Goal: Task Accomplishment & Management: Complete application form

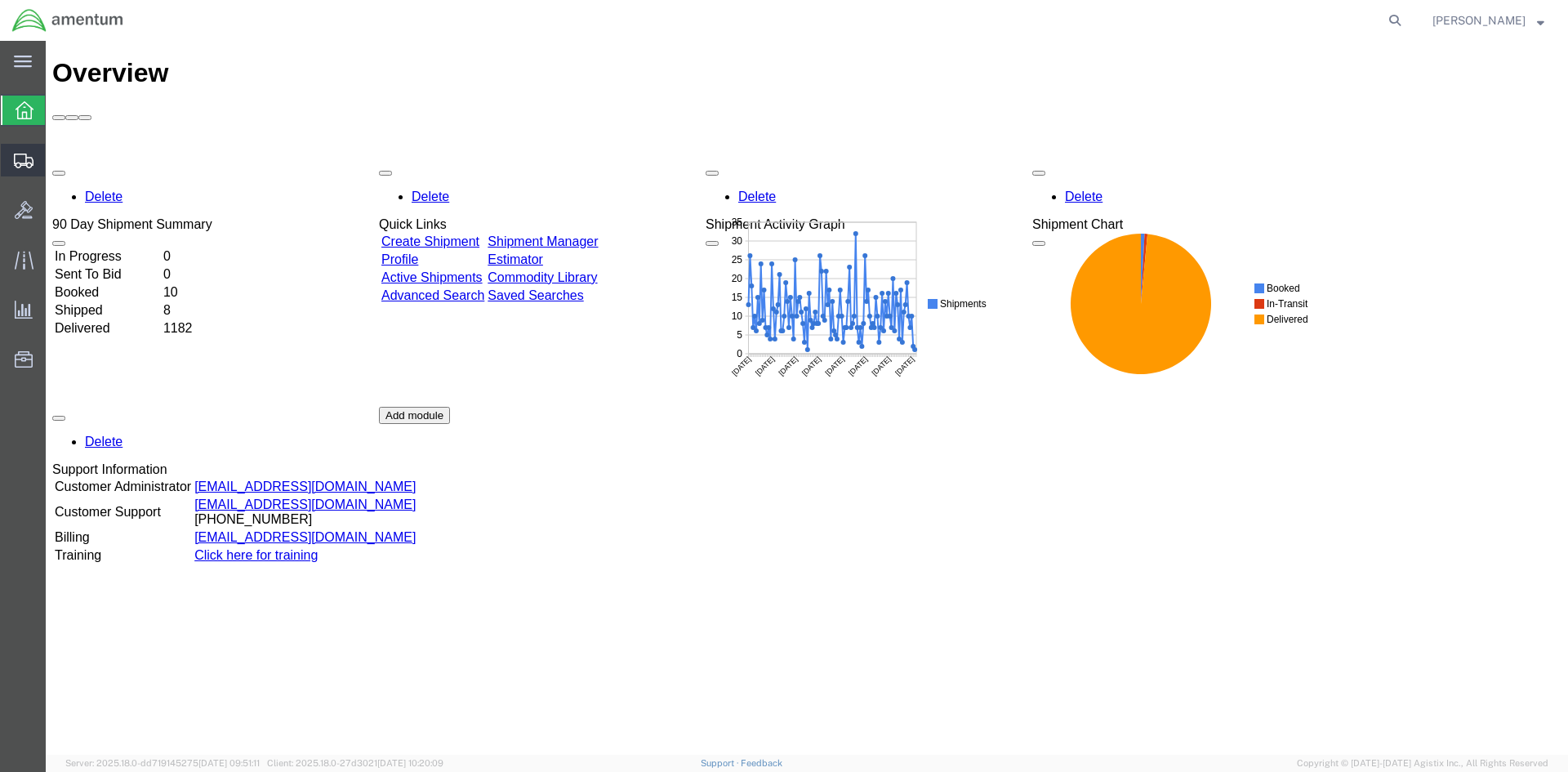
click at [0, 0] on span "Create Shipment" at bounding box center [0, 0] width 0 height 0
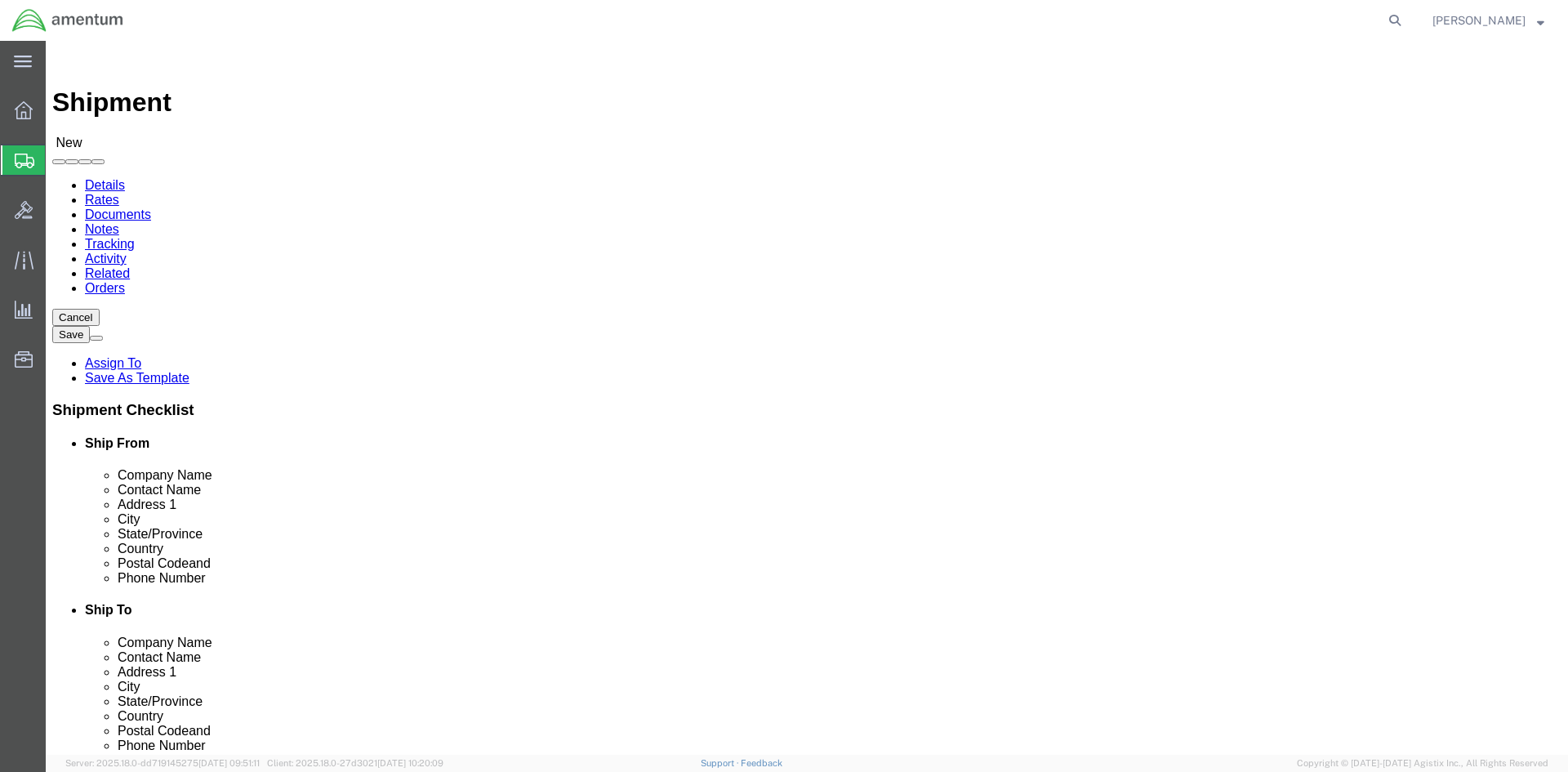
select select
click input "text"
type input "AMENTUM"
click input "text"
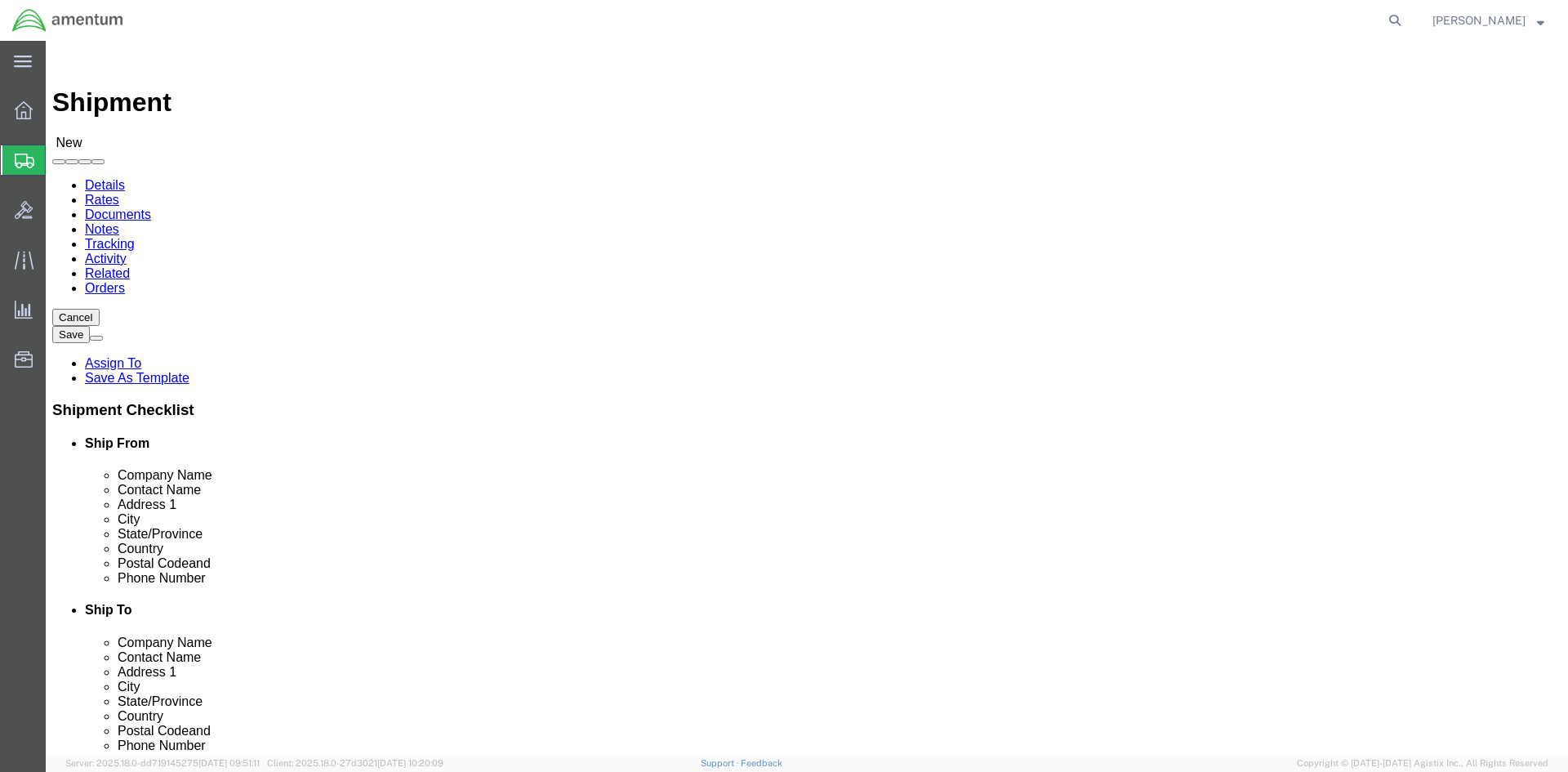
type input "[PERSON_NAME]"
click p "- AMENTUM - ([PERSON_NAME]) [STREET_ADDRESS][DATE][DATE]"
select select "[GEOGRAPHIC_DATA]"
type input "[PERSON_NAME]"
click input "text"
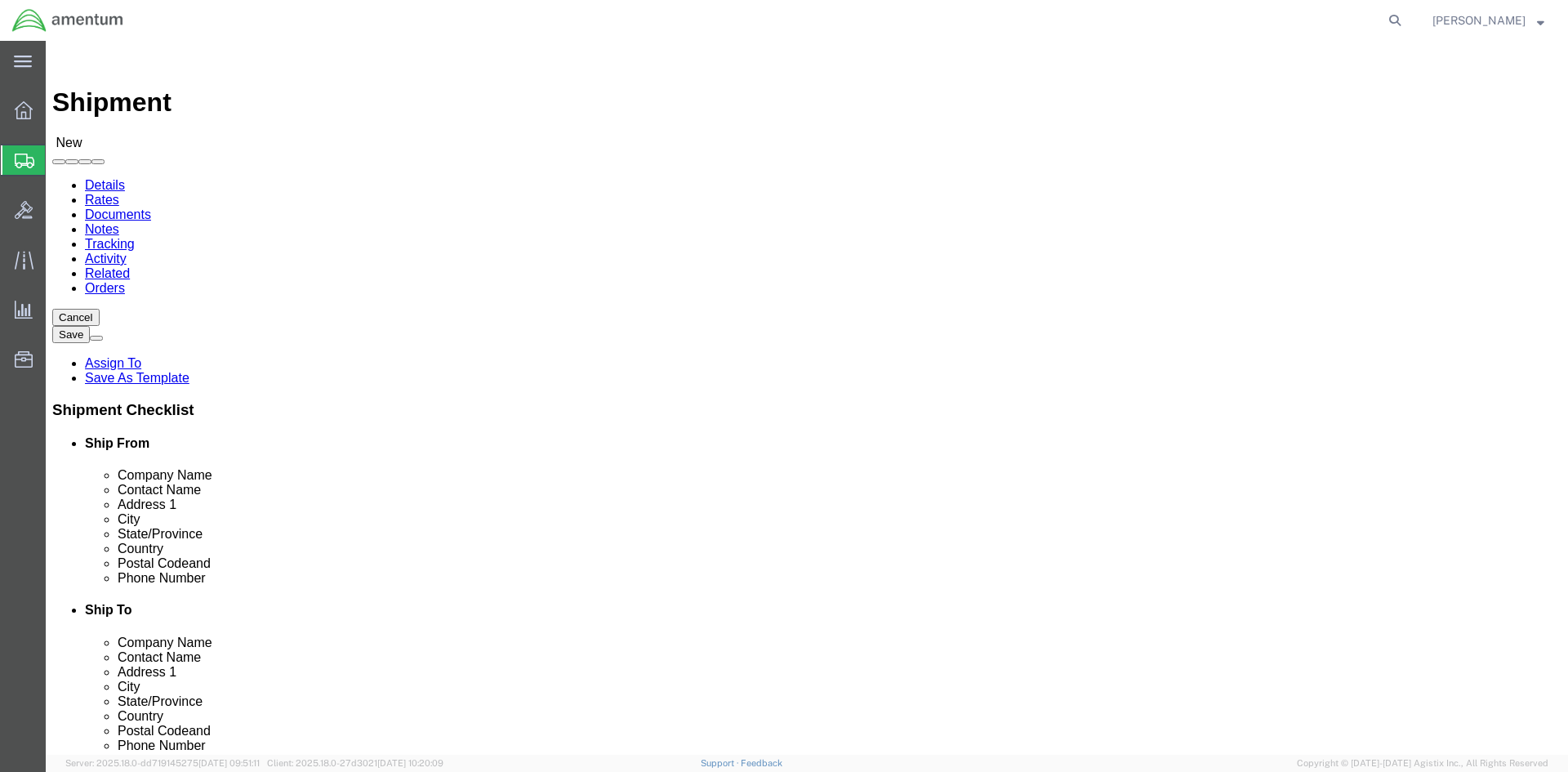
type input "[PHONE_NUMBER]"
click input "text"
type input "APPLAUSE PROMOTIONAL PRODUCTS"
click p "- APPLAUSE PROMOTIONAL PRODUCTS, INC - (ANDIE AM-2371) [STREET_ADDRESS]"
select select "[GEOGRAPHIC_DATA]"
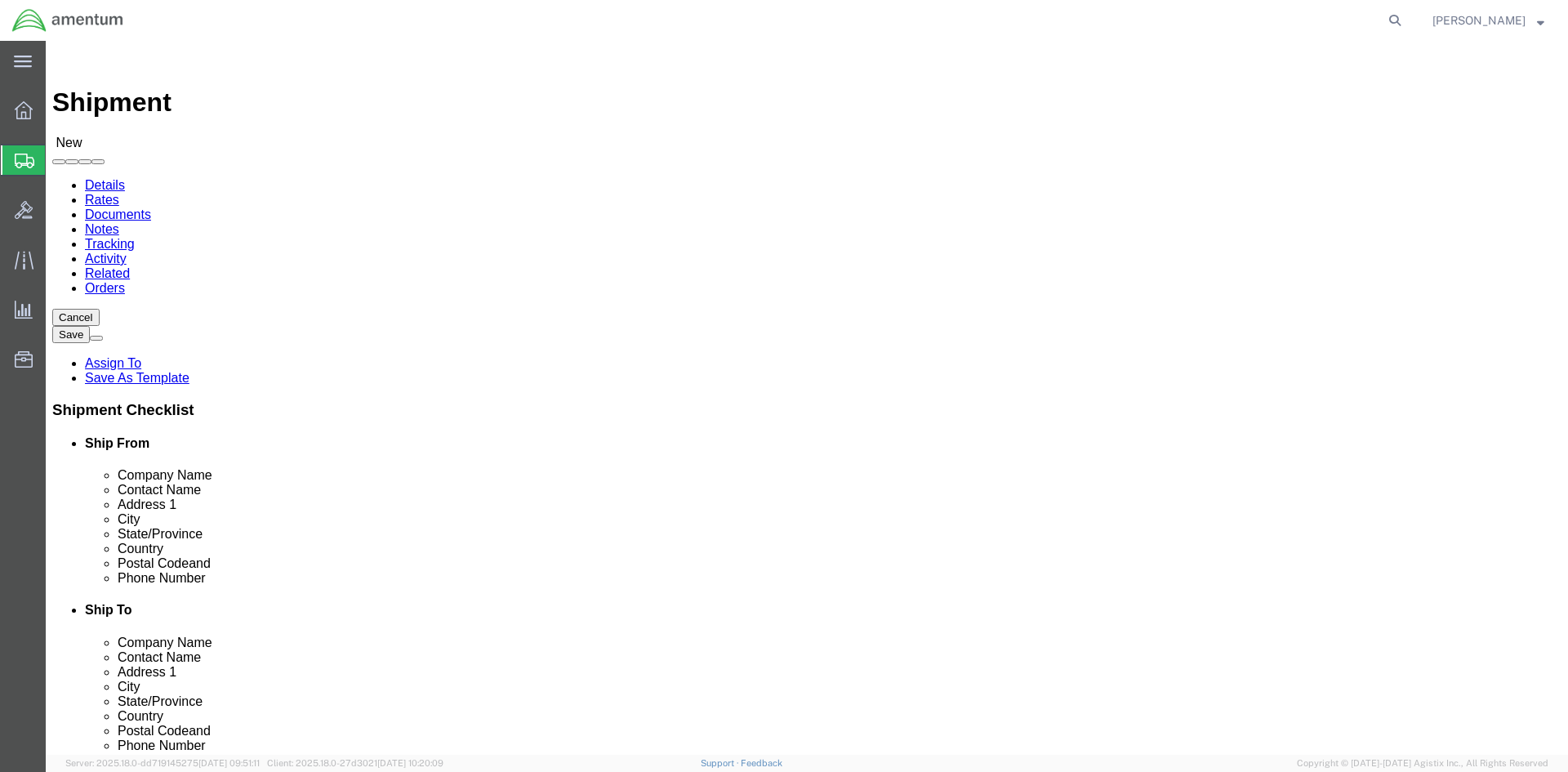
type input "APPLAUSE PROMOTIONAL PRODUCTS, INC"
click input "text"
type input "[PERSON_NAME] AM-2371"
click input "text"
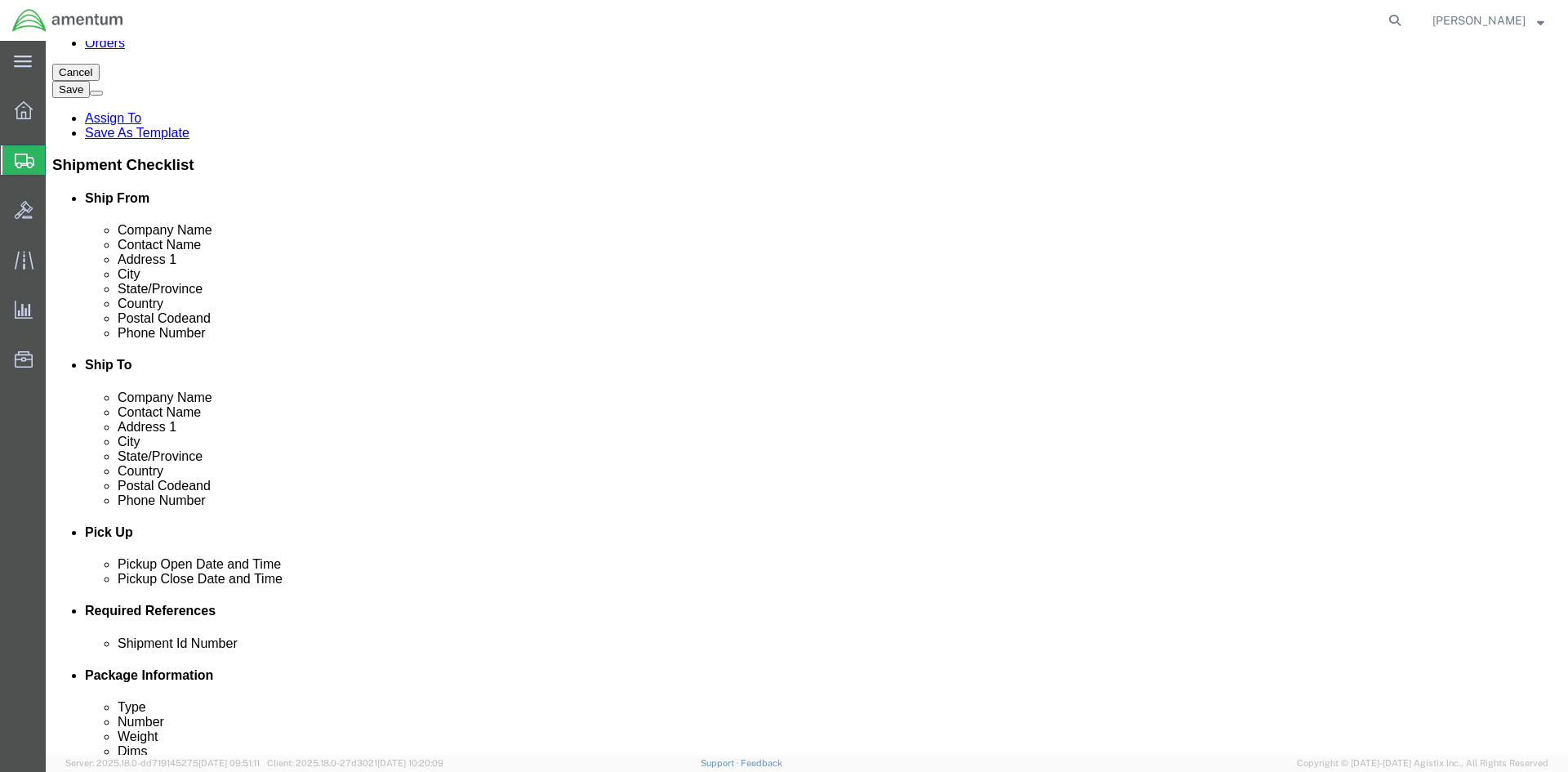
scroll to position [326, 0]
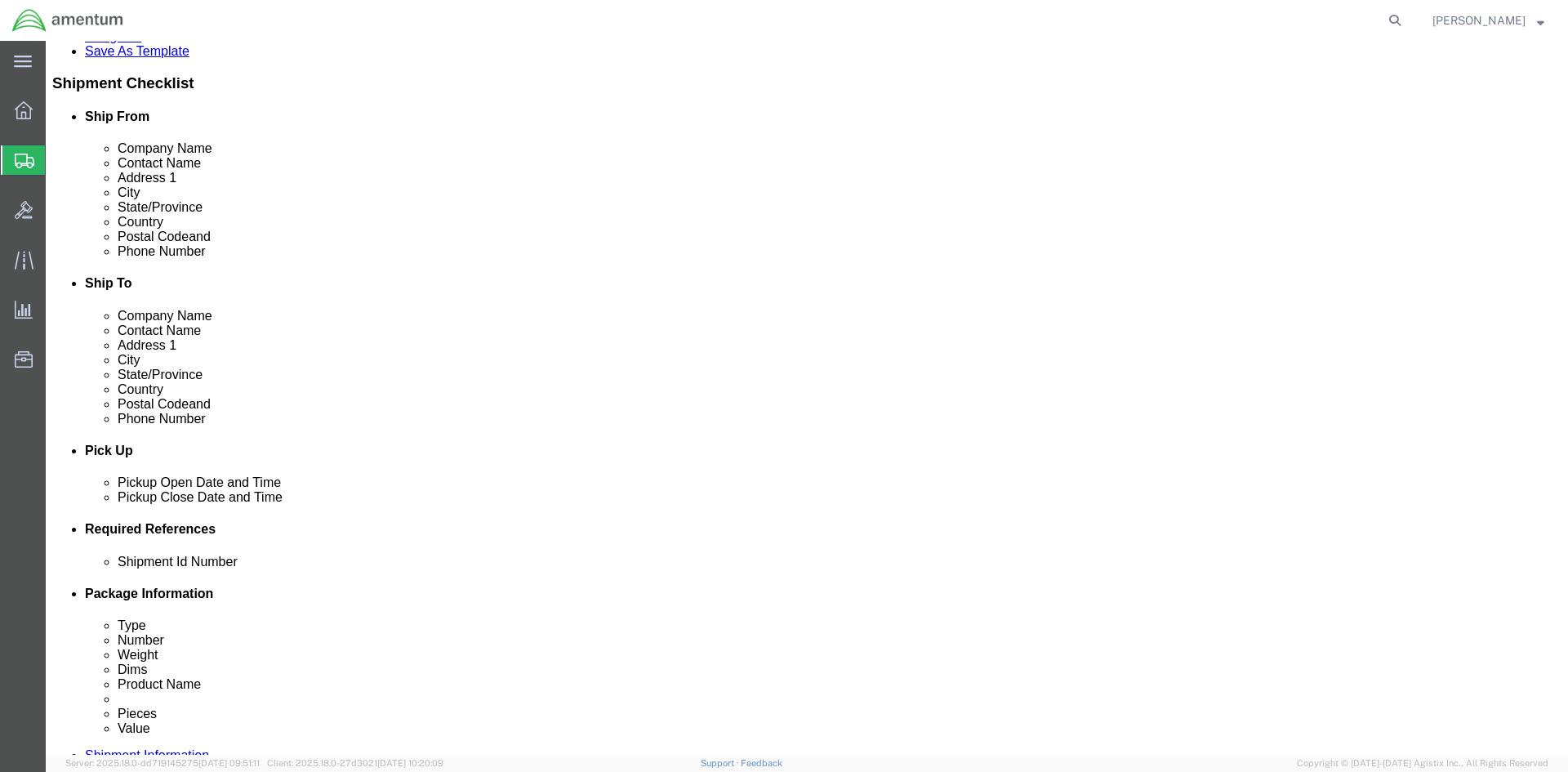
type input "[PHONE_NUMBER]"
click button "Add reference"
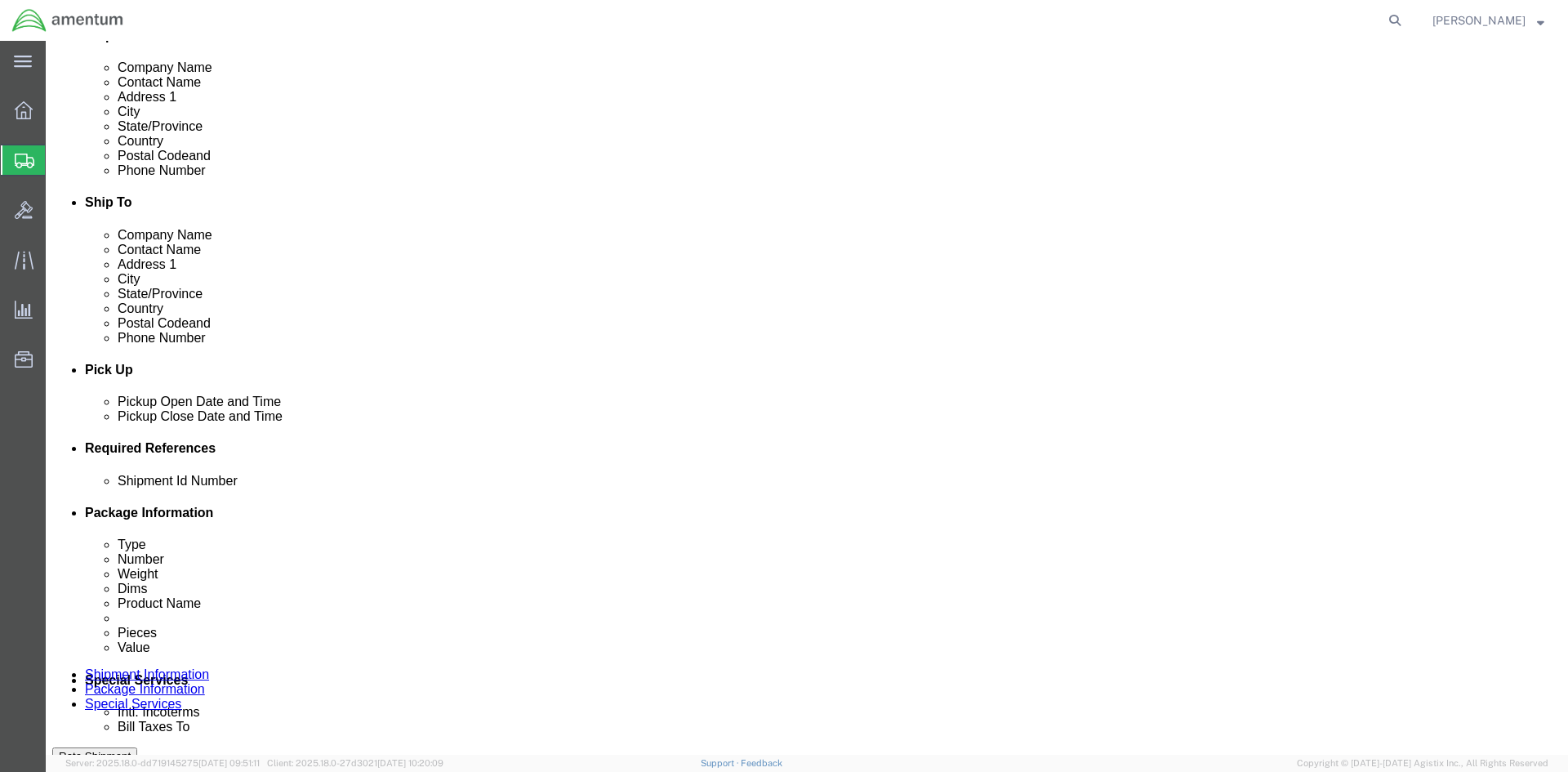
scroll to position [409, 0]
click select "Select Account Type Activity ID Airline Appointment Number ASN Batch Request # …"
select select "CUSTREF"
click select "Select Account Type Activity ID Airline Appointment Number ASN Batch Request # …"
click input "text"
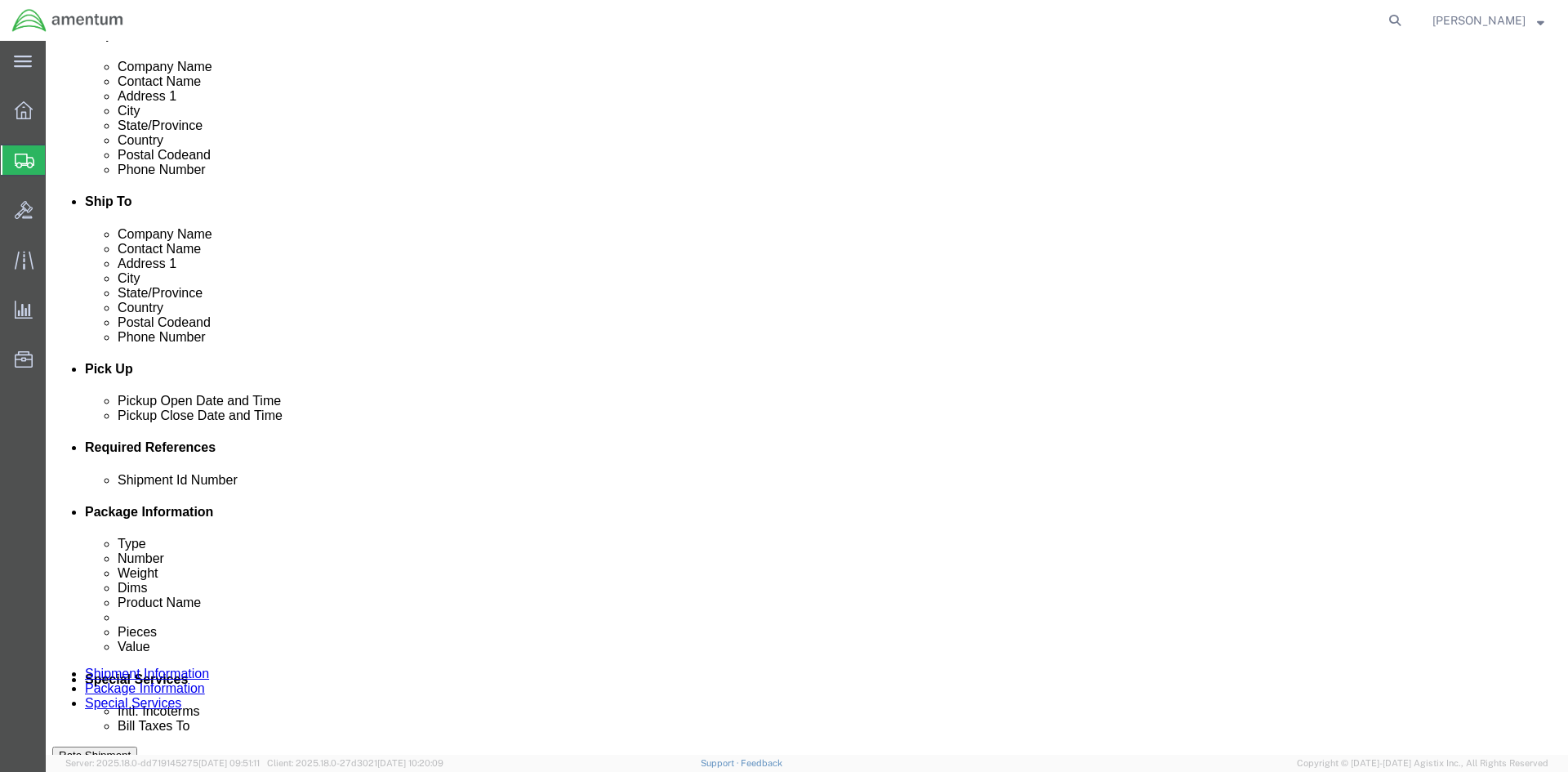
type input "25-71"
click select "Select Account Type Activity ID Airline Appointment Number ASN Batch Request # …"
select select "PROJNUM"
click select "Select Account Type Activity ID Airline Appointment Number ASN Batch Request # …"
click input "text"
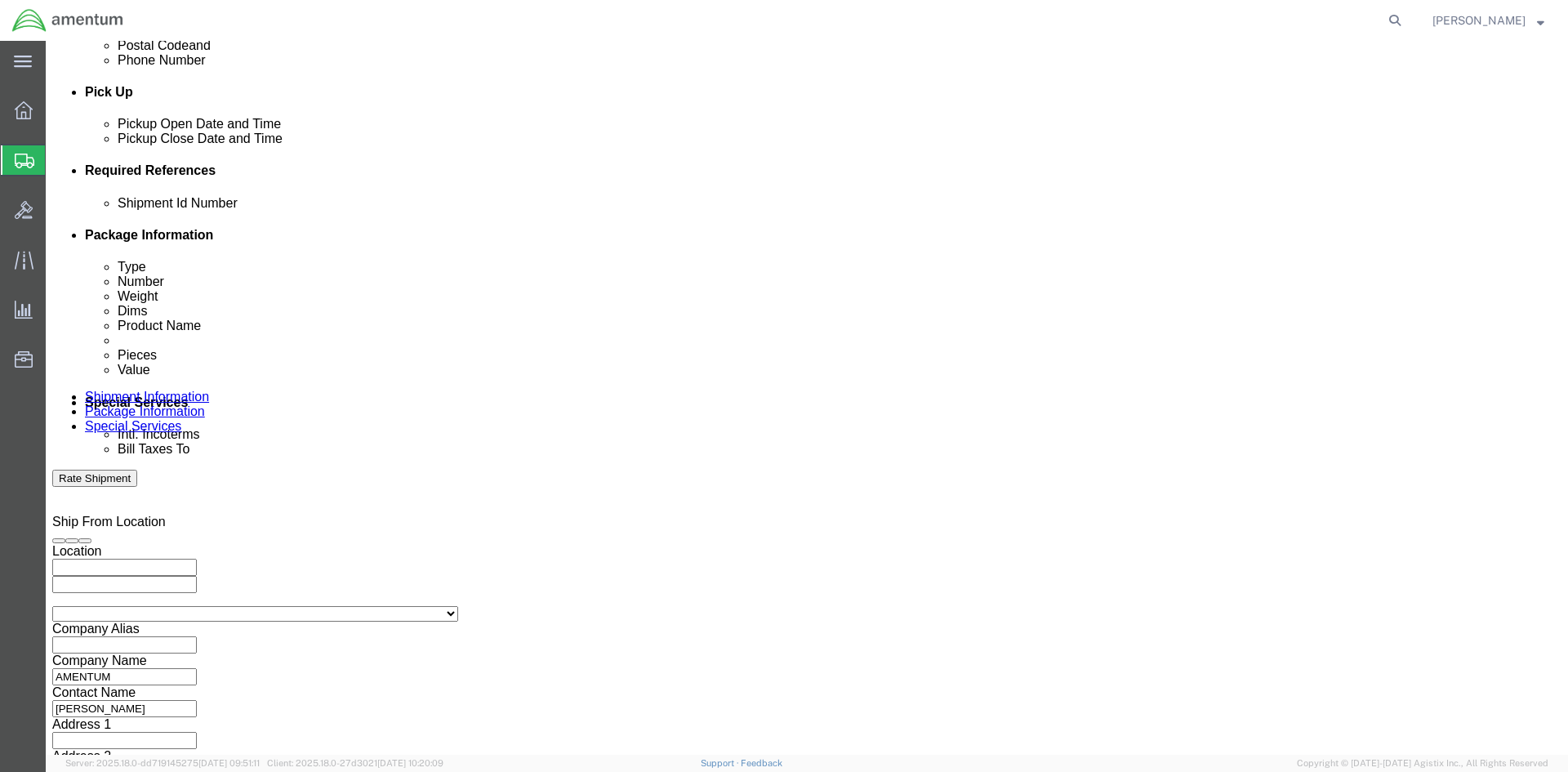
scroll to position [689, 0]
click button "Continue"
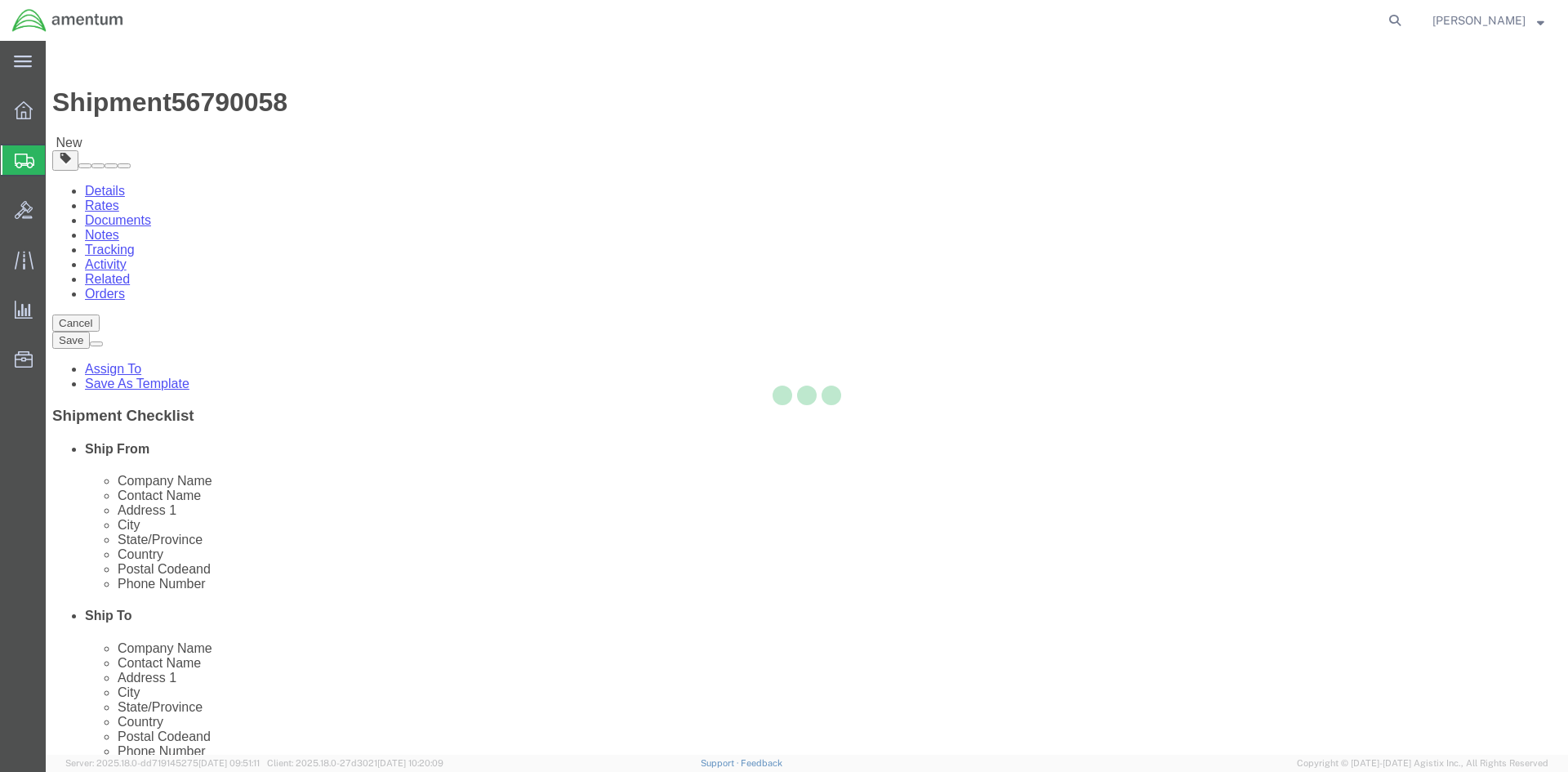
select select "CBOX"
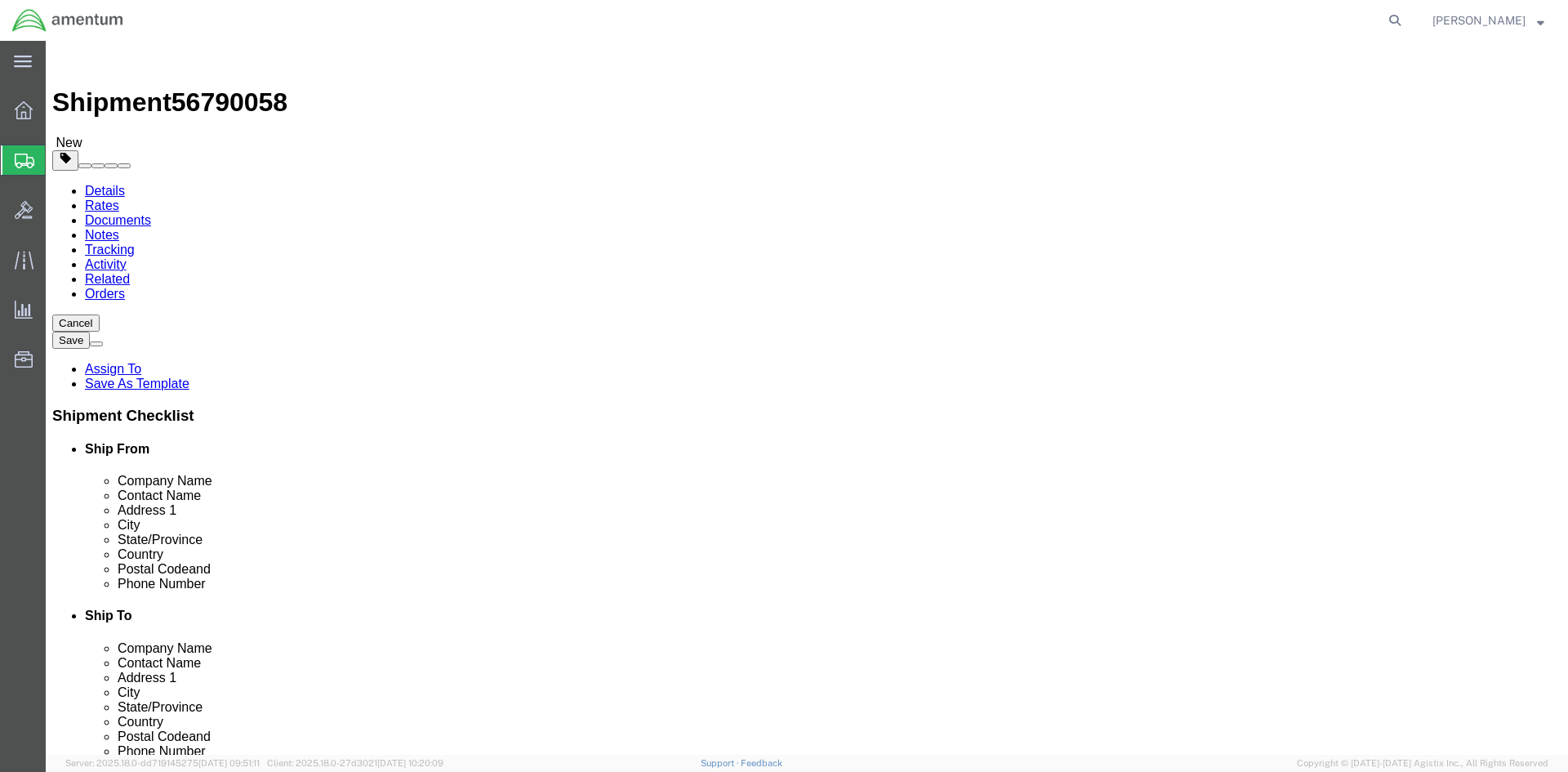
click select "Select BCK Boxes Bale(s) Basket(s) Bolt(s) Bottle(s) Buckets Bulk Bundle(s) Can…"
click input "text"
type input "23"
type input "15"
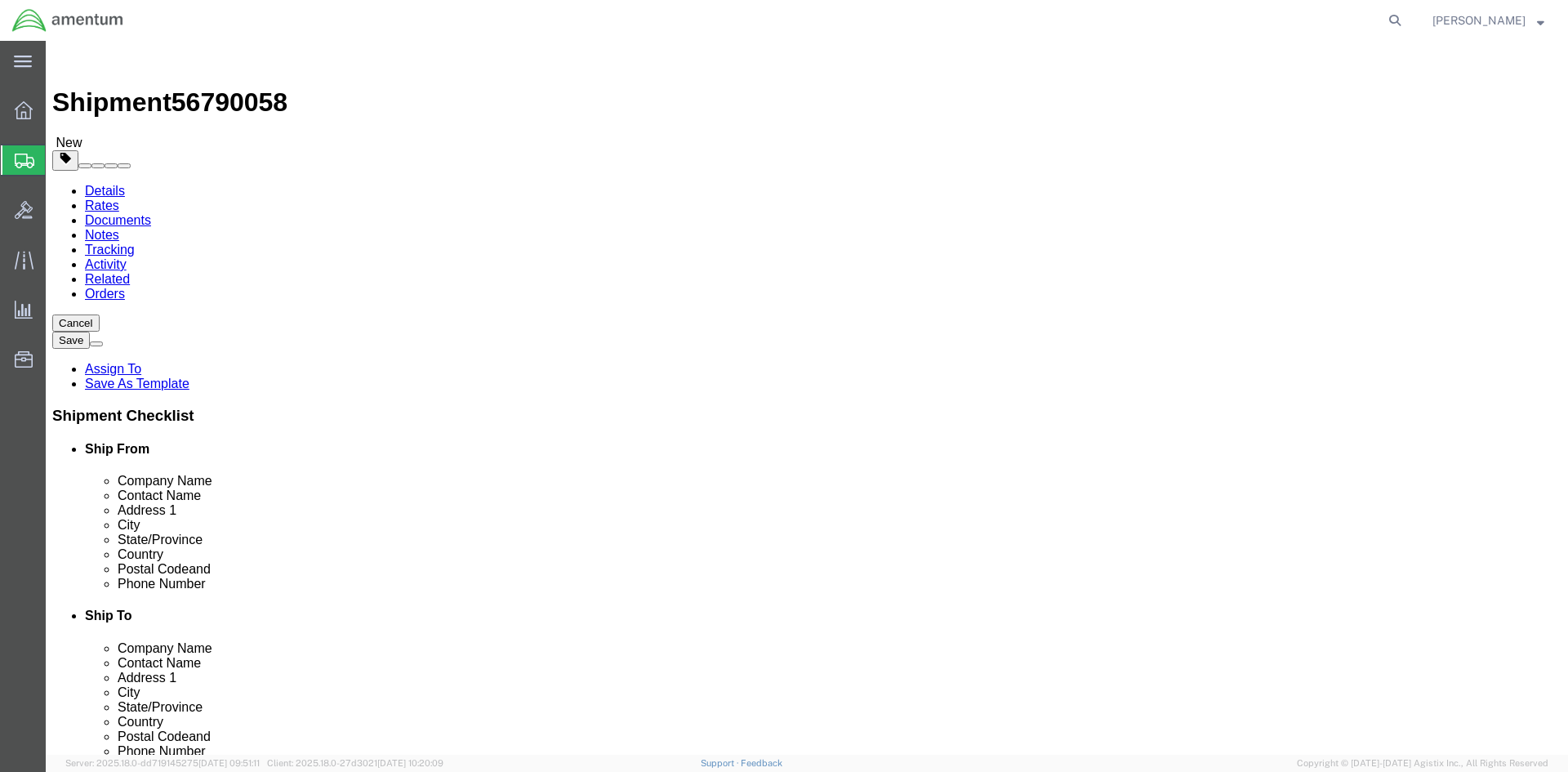
type input "5"
click input "0.00"
type input "0"
type input "8"
click div "Package Type Select BCK Boxes Bale(s) Basket(s) Bolt(s) Bottle(s) Buckets Bulk …"
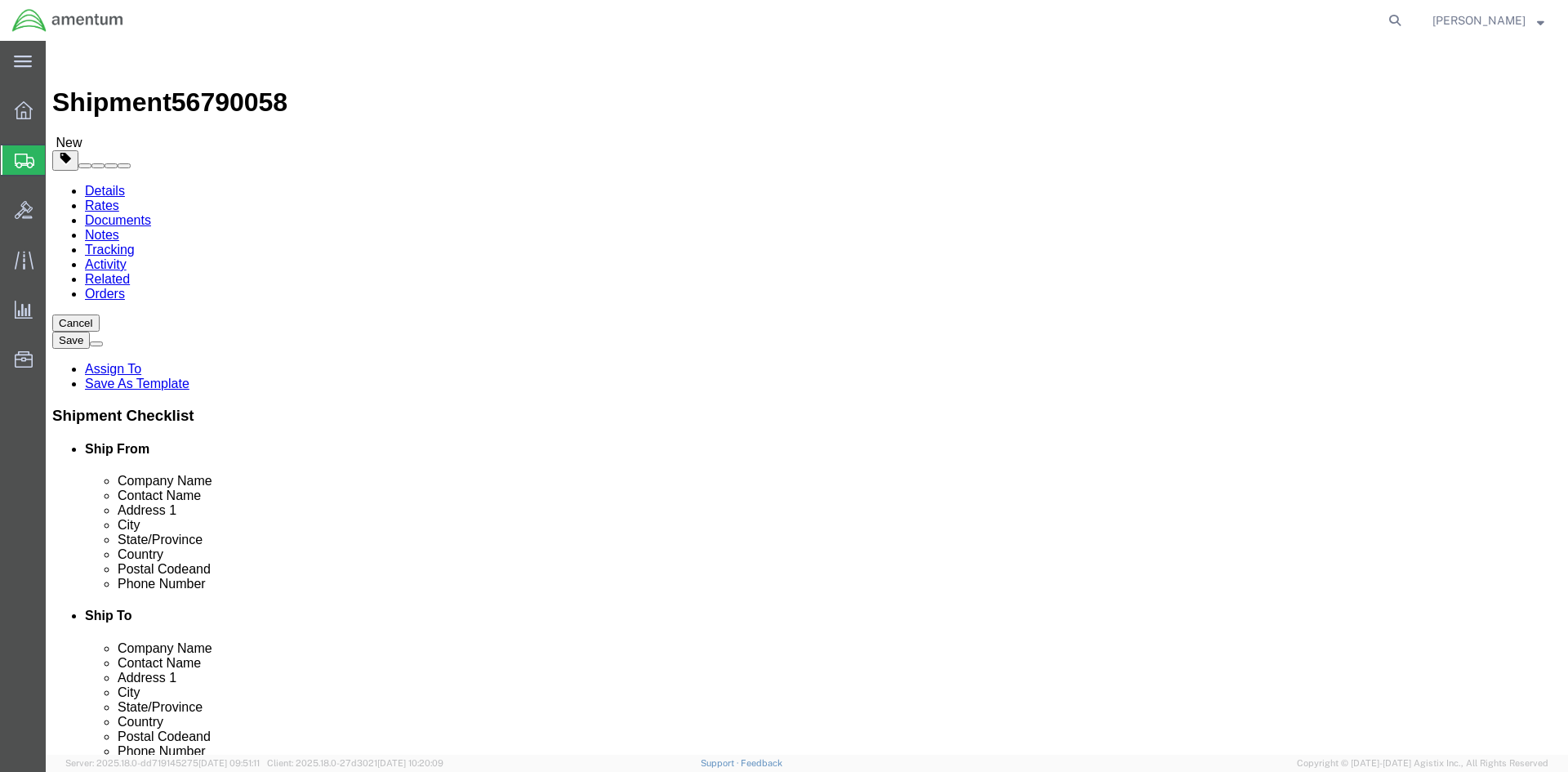
click link "Add Content"
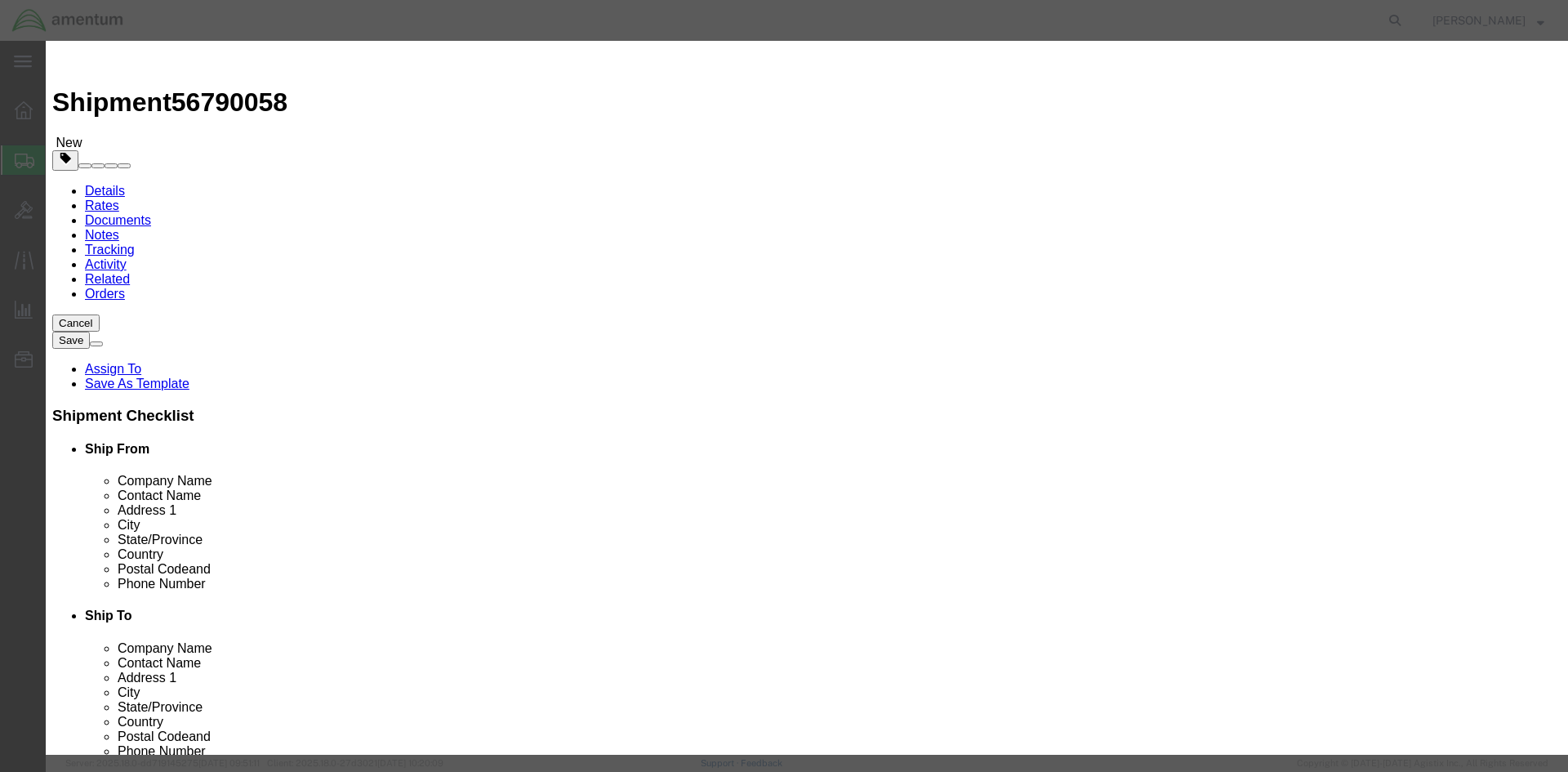
click input "text"
type input "3 PAIR OF PT66-36 SHORTS AND 3 PAIR OF PT20-36X32 PANTS"
click input "0"
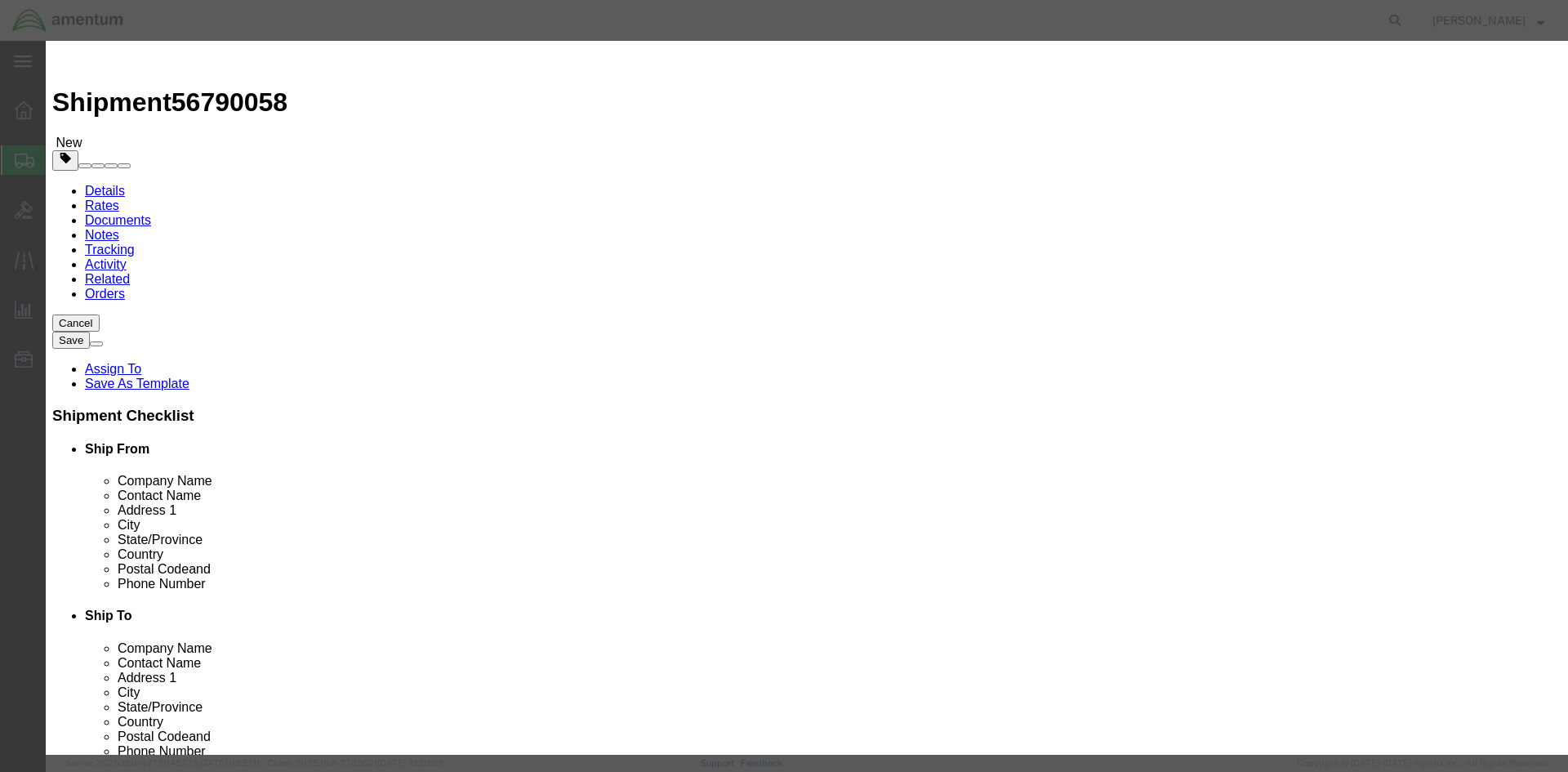
click input "0"
type input "1"
click input "text"
type input "1"
click select "Select 50 55 60 65 70 85 92.5 100 125 175 250 300 400"
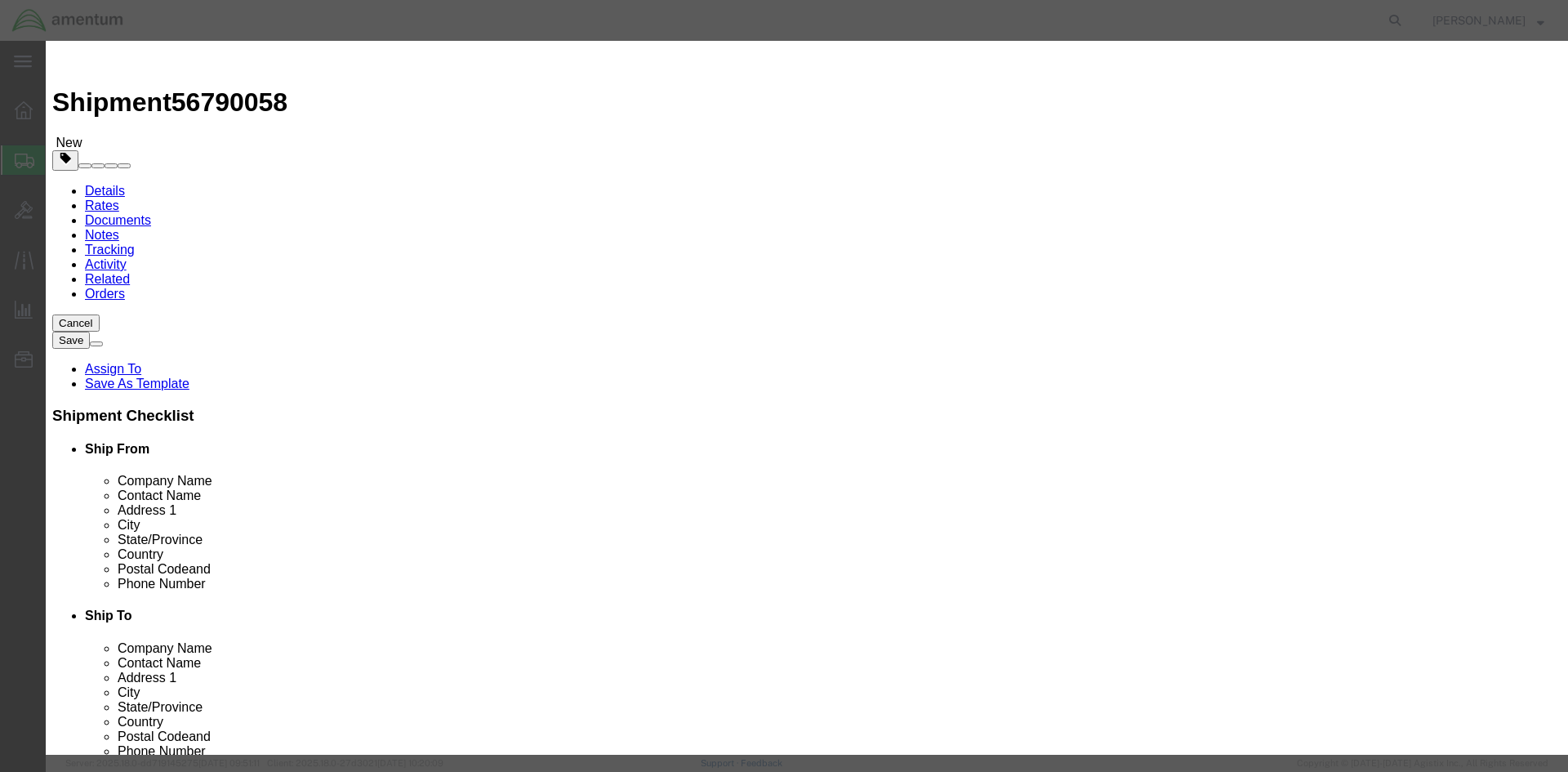
select select "50"
click select "Select 50 55 60 65 70 85 92.5 100 125 175 250 300 400"
click button "Save & Close"
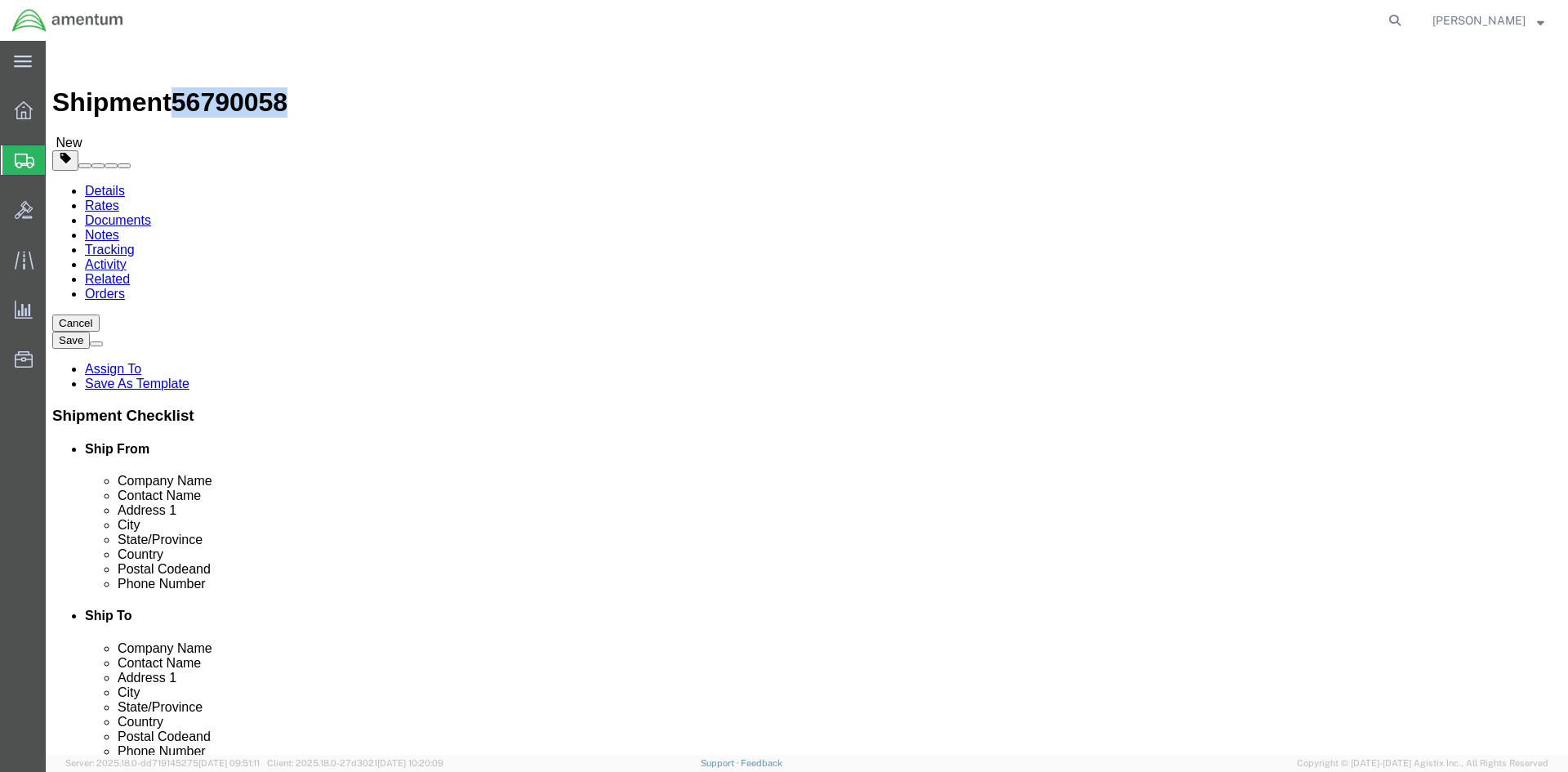
drag, startPoint x: 137, startPoint y: 18, endPoint x: 220, endPoint y: 11, distance: 83.3
click span "56790058"
copy span "56790058"
click link "Details"
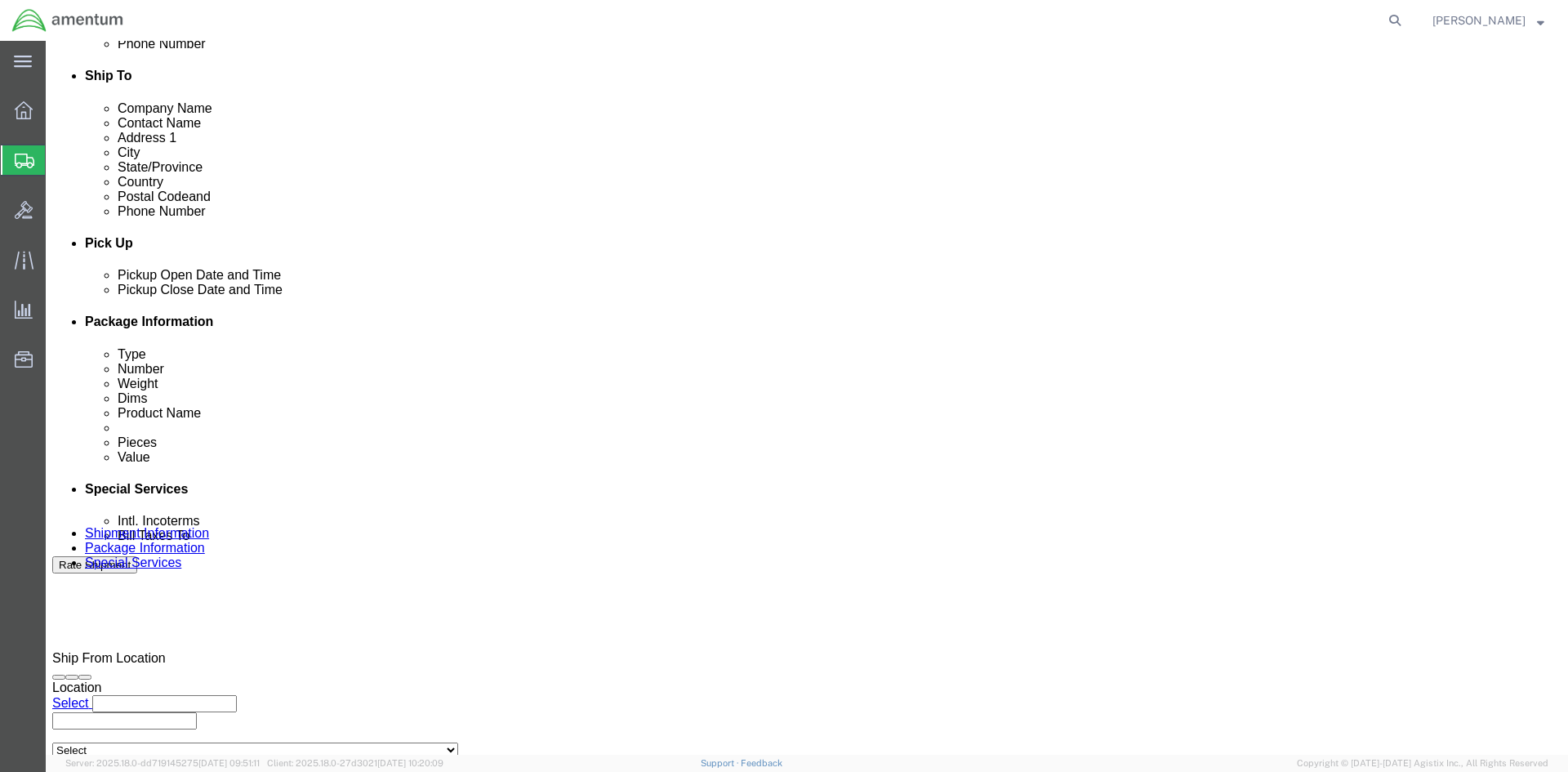
scroll to position [571, 0]
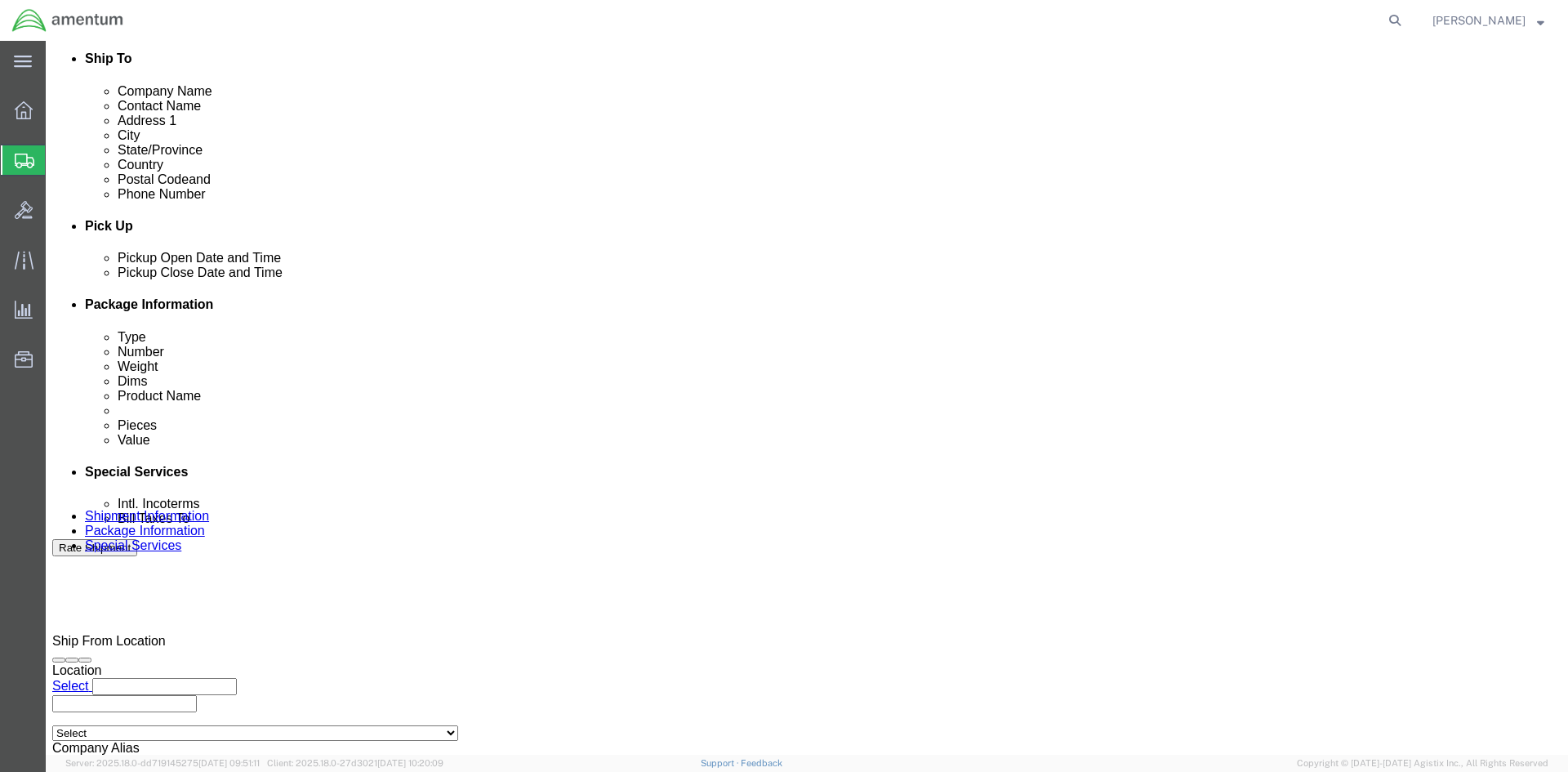
click input "text"
paste input "56790058"
type input "56790058"
click select "Select Account Type Activity ID Airline Appointment Number ASN Batch Request # …"
select select "PROJNUM"
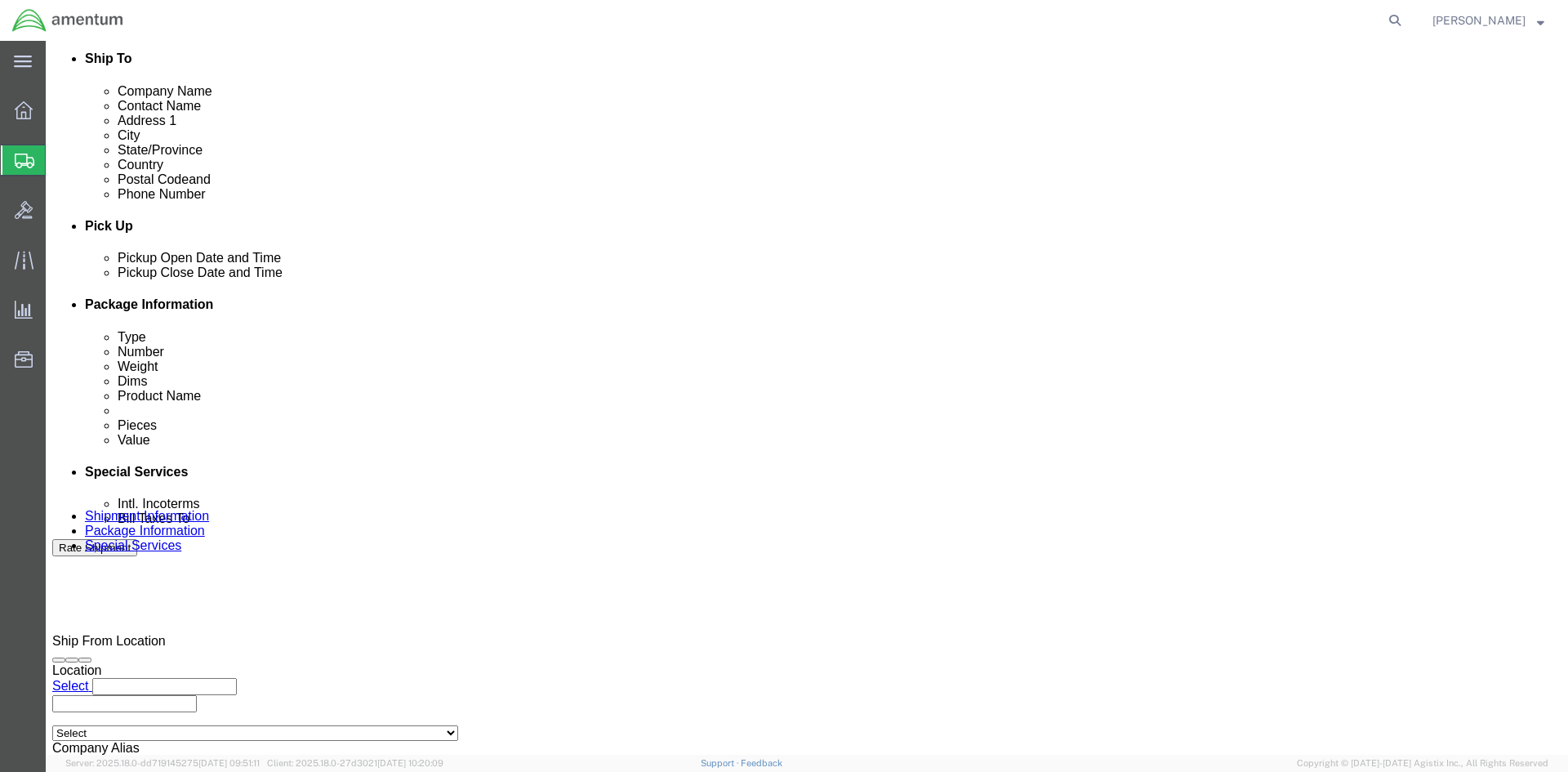
click select "Select Account Type Activity ID Airline Appointment Number ASN Batch Request # …"
click input "text"
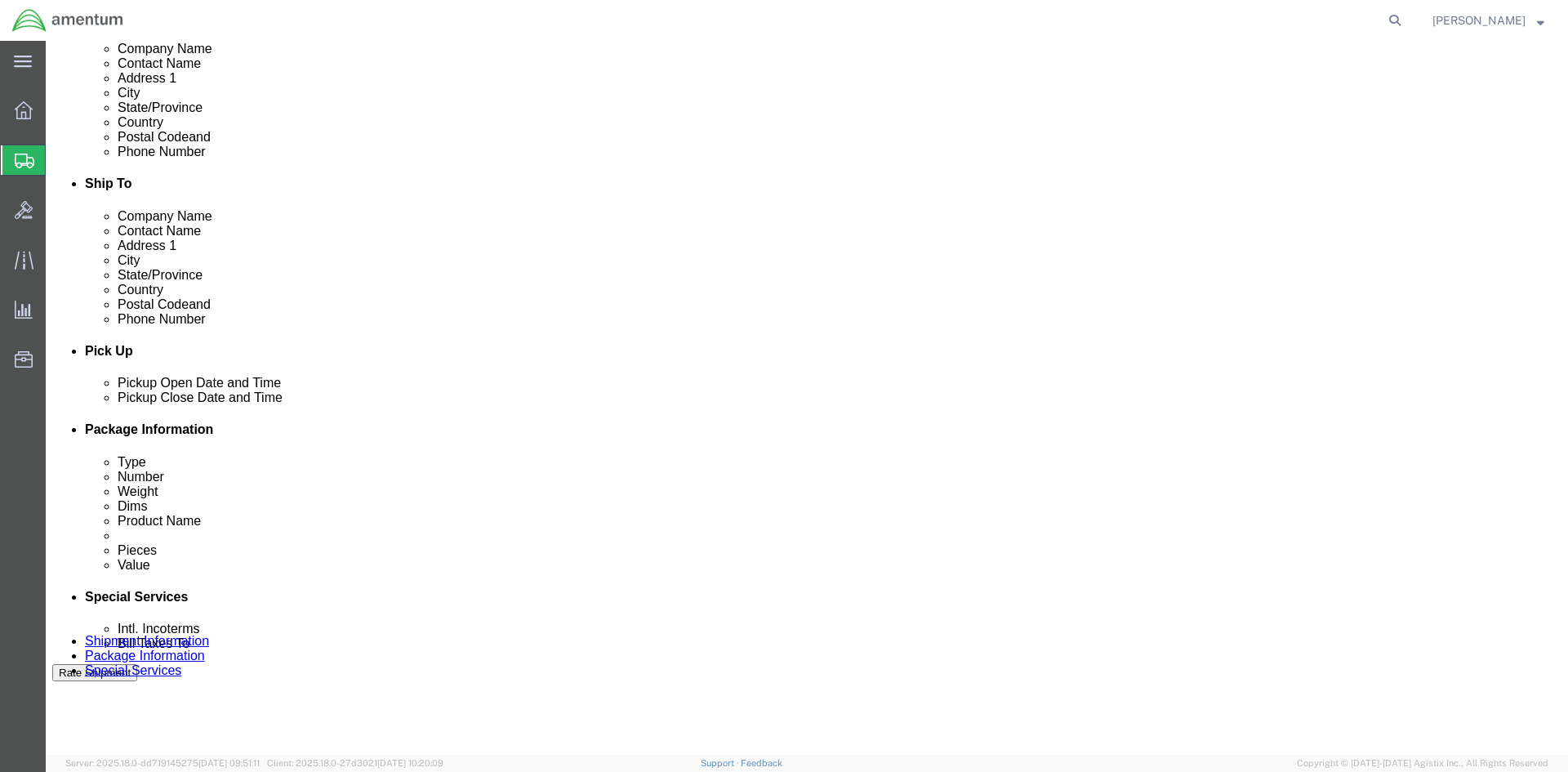
scroll to position [444, 0]
click input "text"
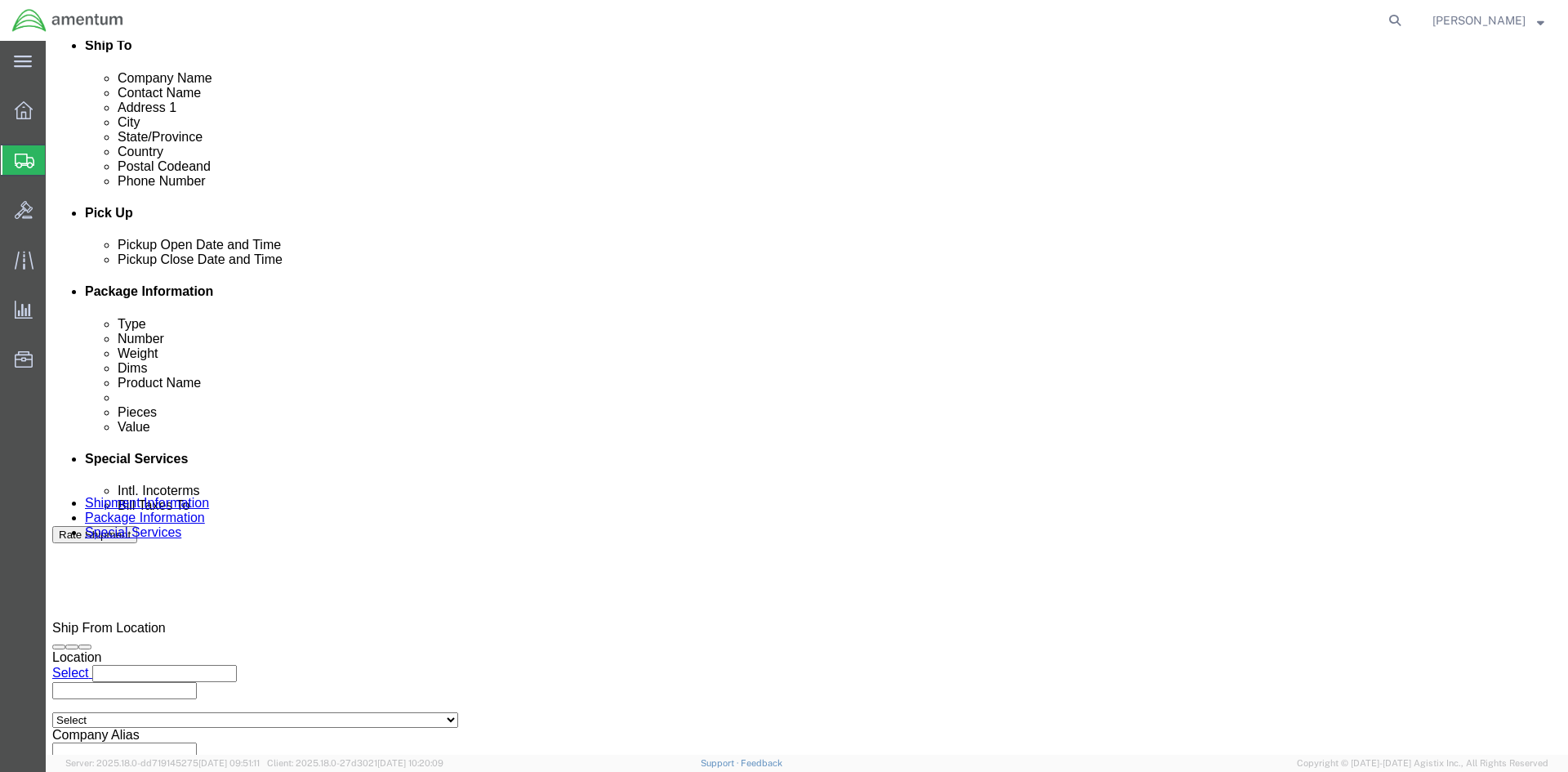
scroll to position [689, 0]
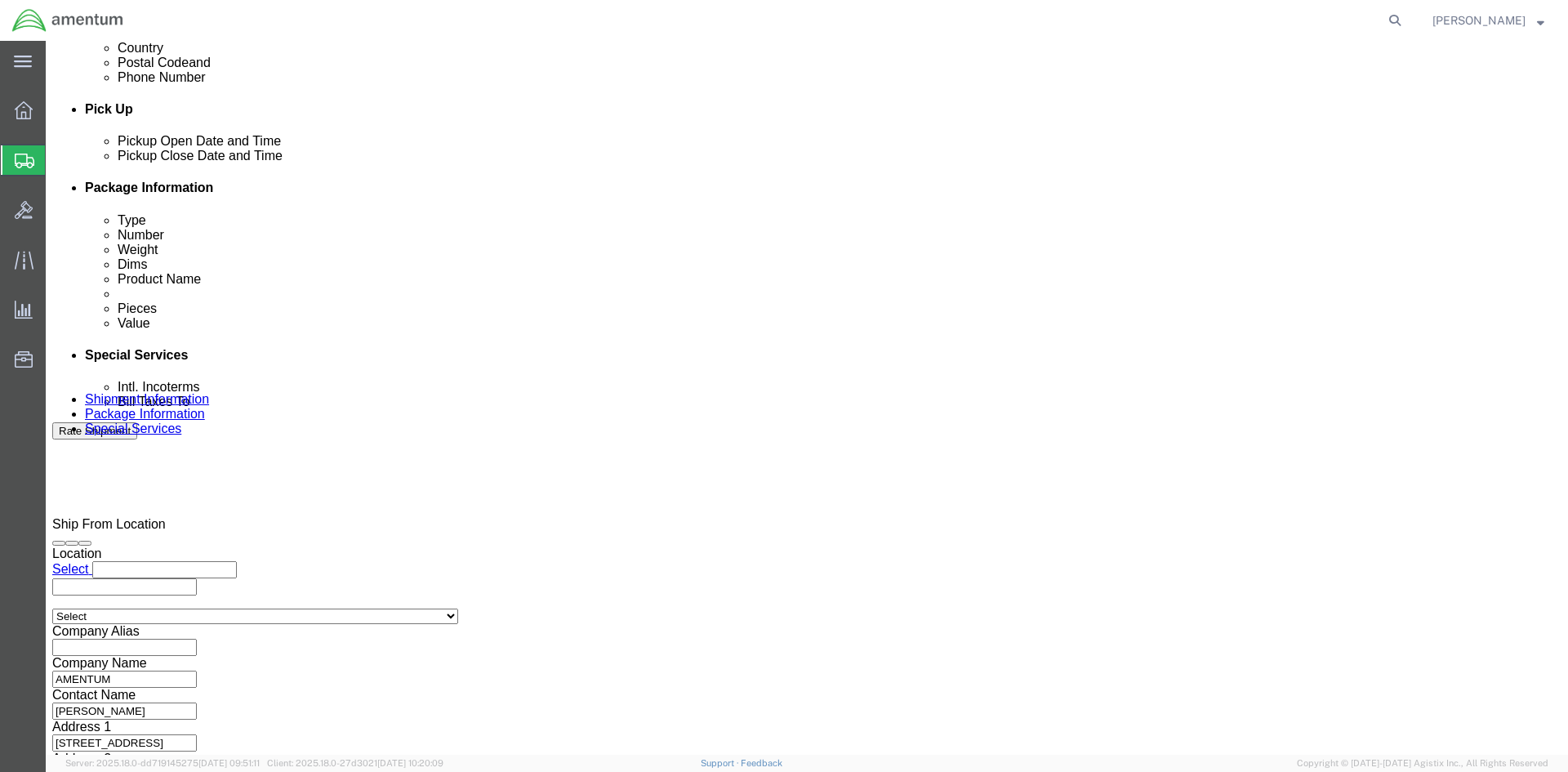
type input "6097.5.000.00.F.00.0.00C.000"
click button "Continue"
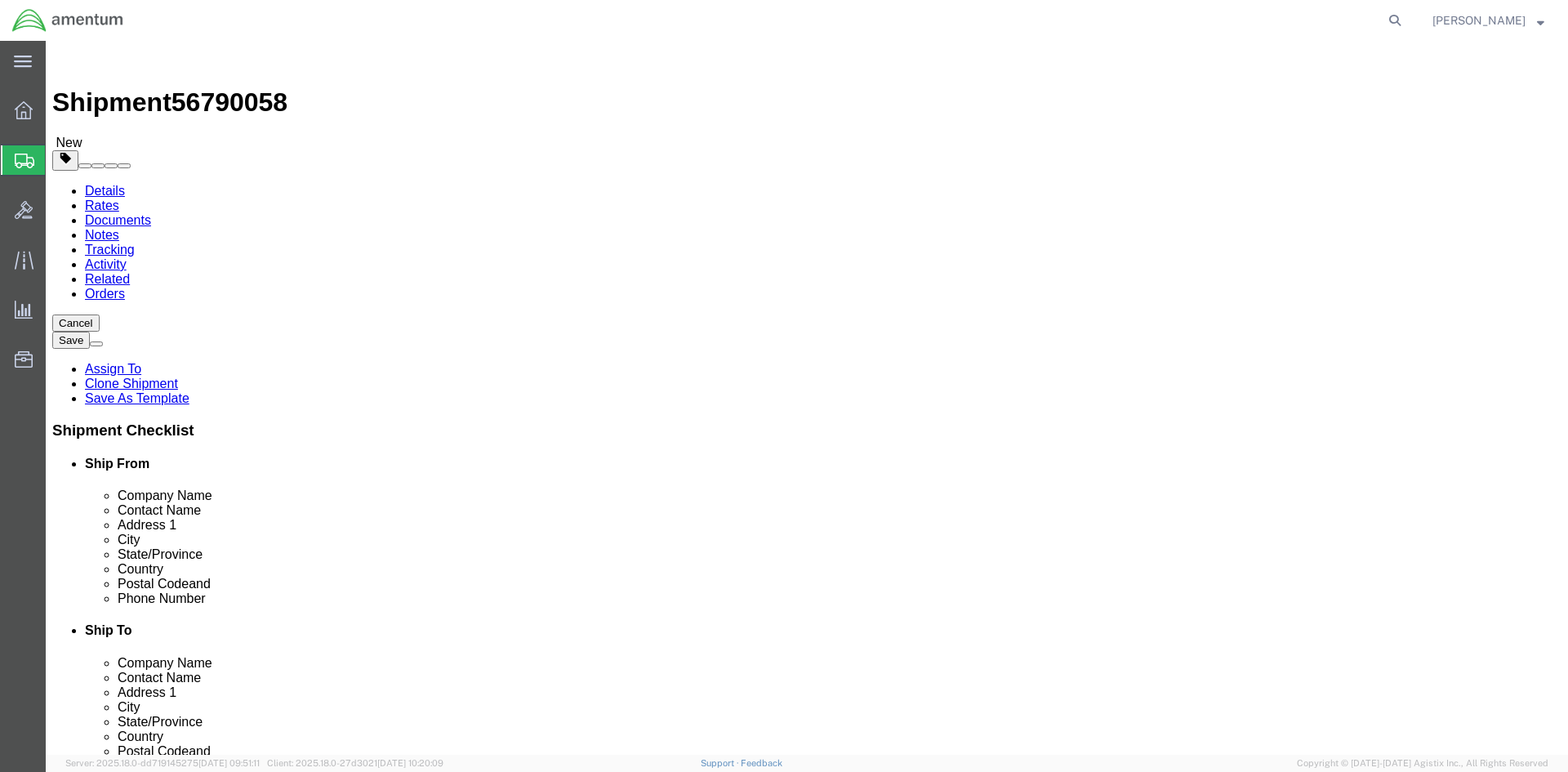
click button "Continue"
click img
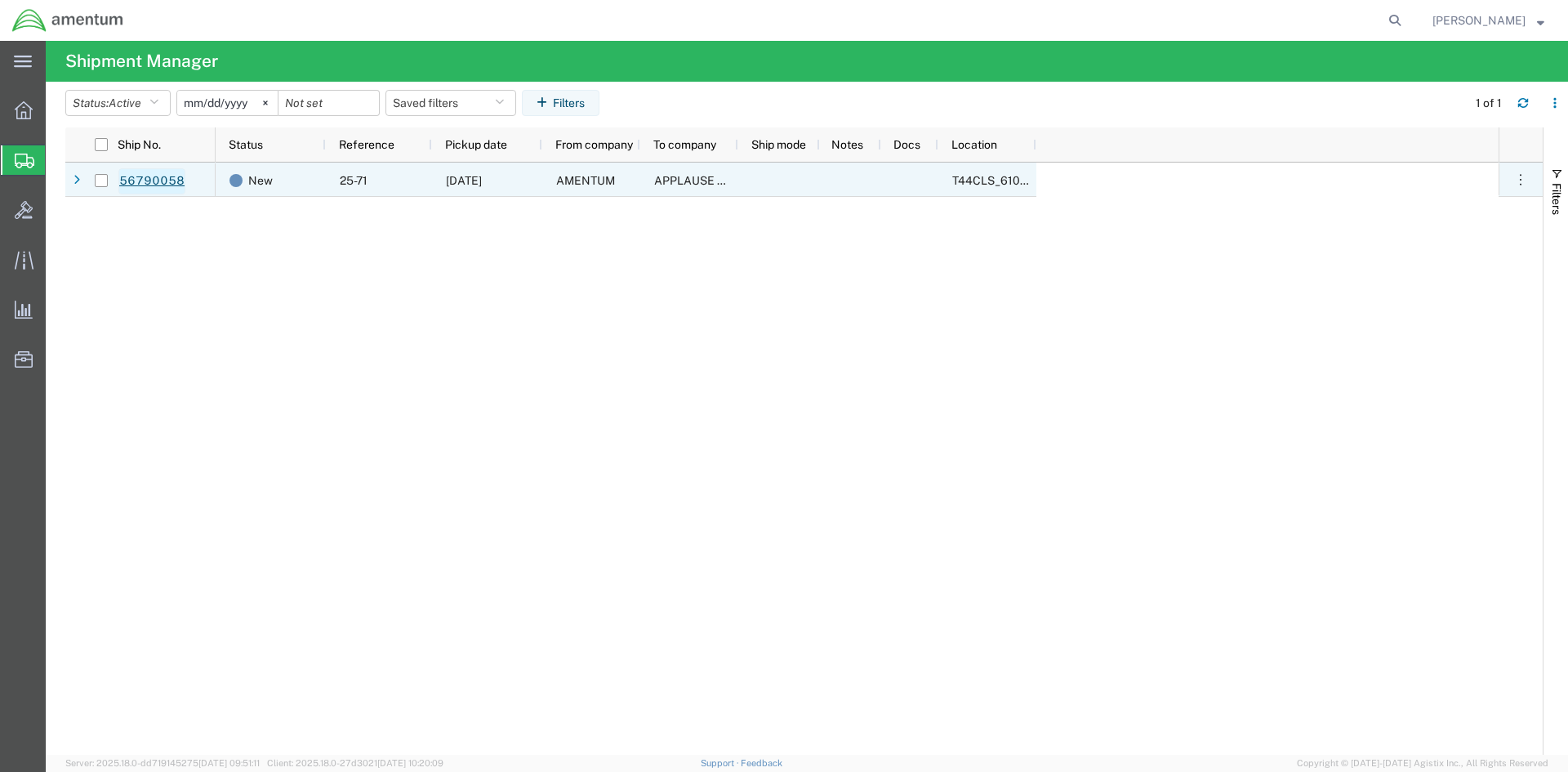
click at [150, 181] on link "56790058" at bounding box center [152, 181] width 67 height 26
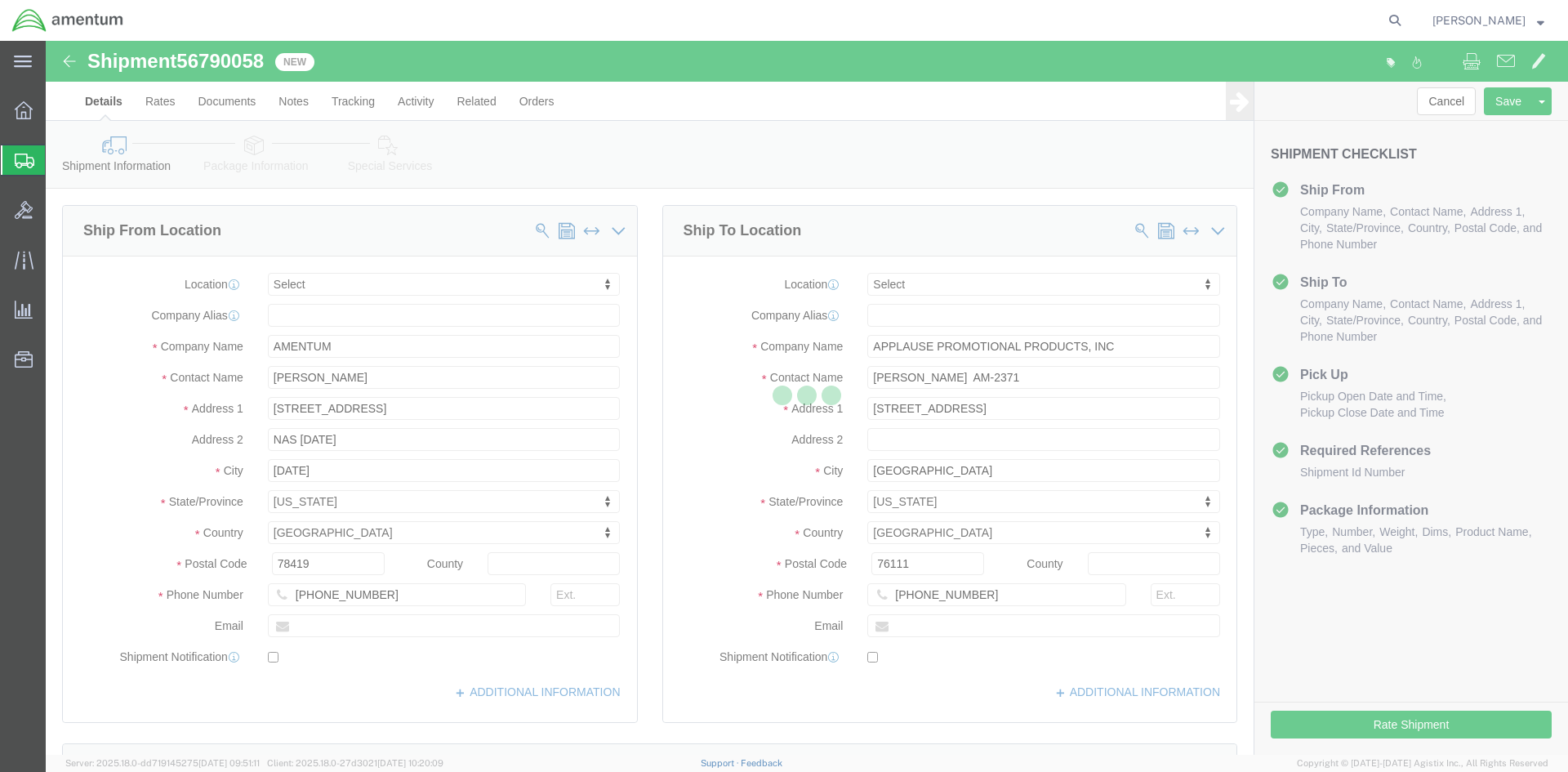
select select
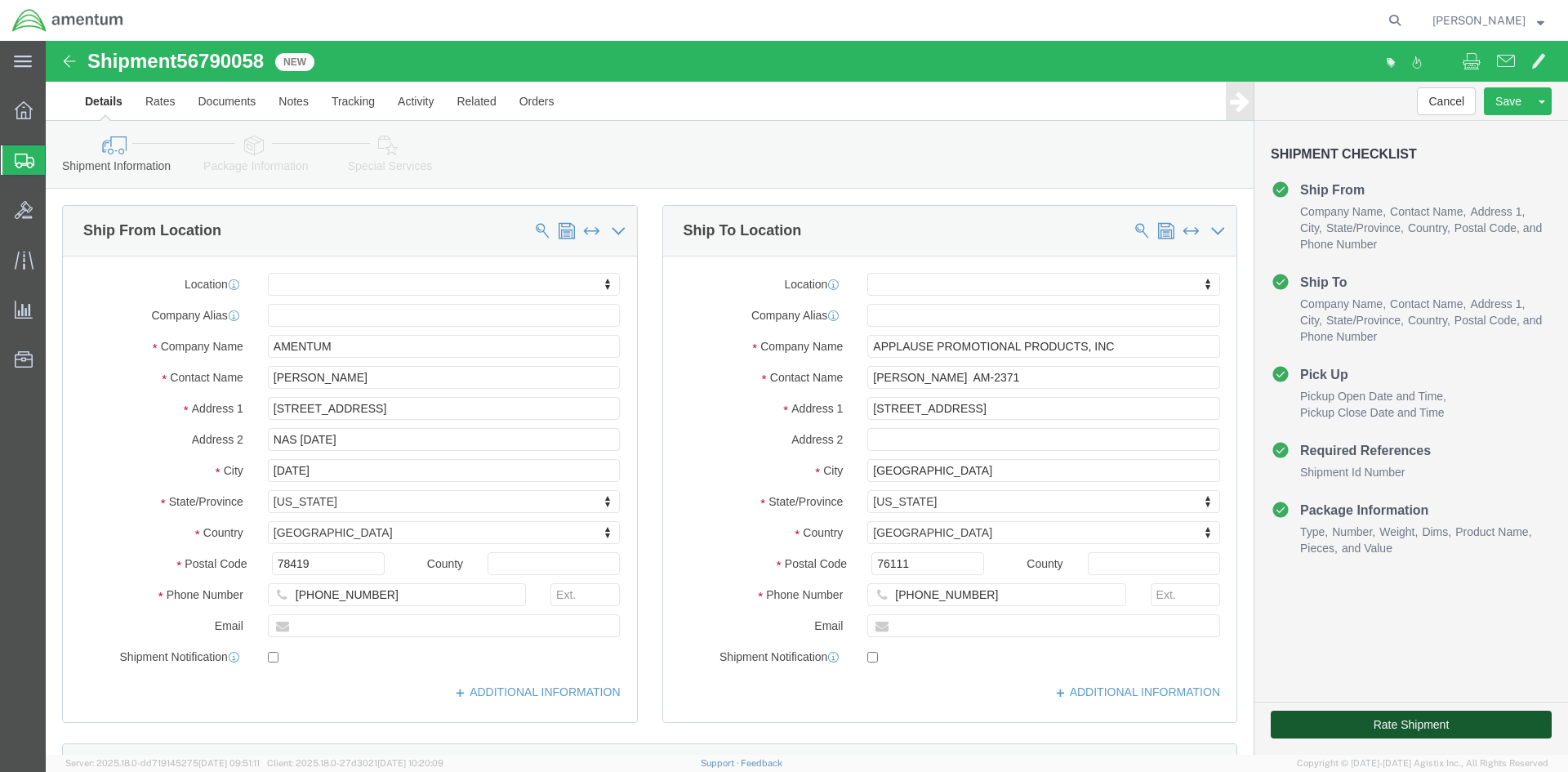
click button "Rate Shipment"
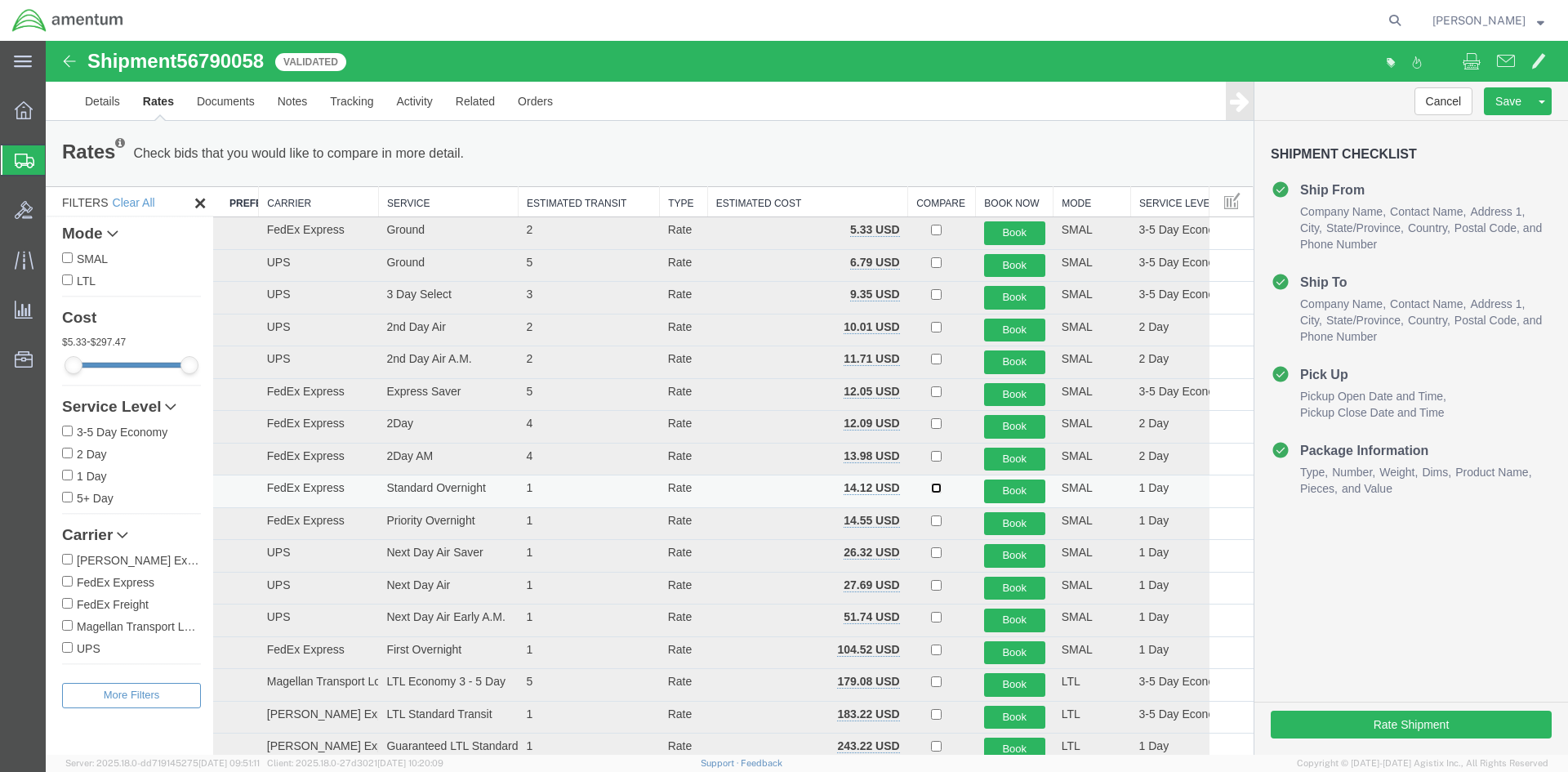
click at [931, 487] on input "checkbox" at bounding box center [936, 487] width 10 height 10
checkbox input "true"
click at [998, 492] on button "Book" at bounding box center [1014, 491] width 61 height 24
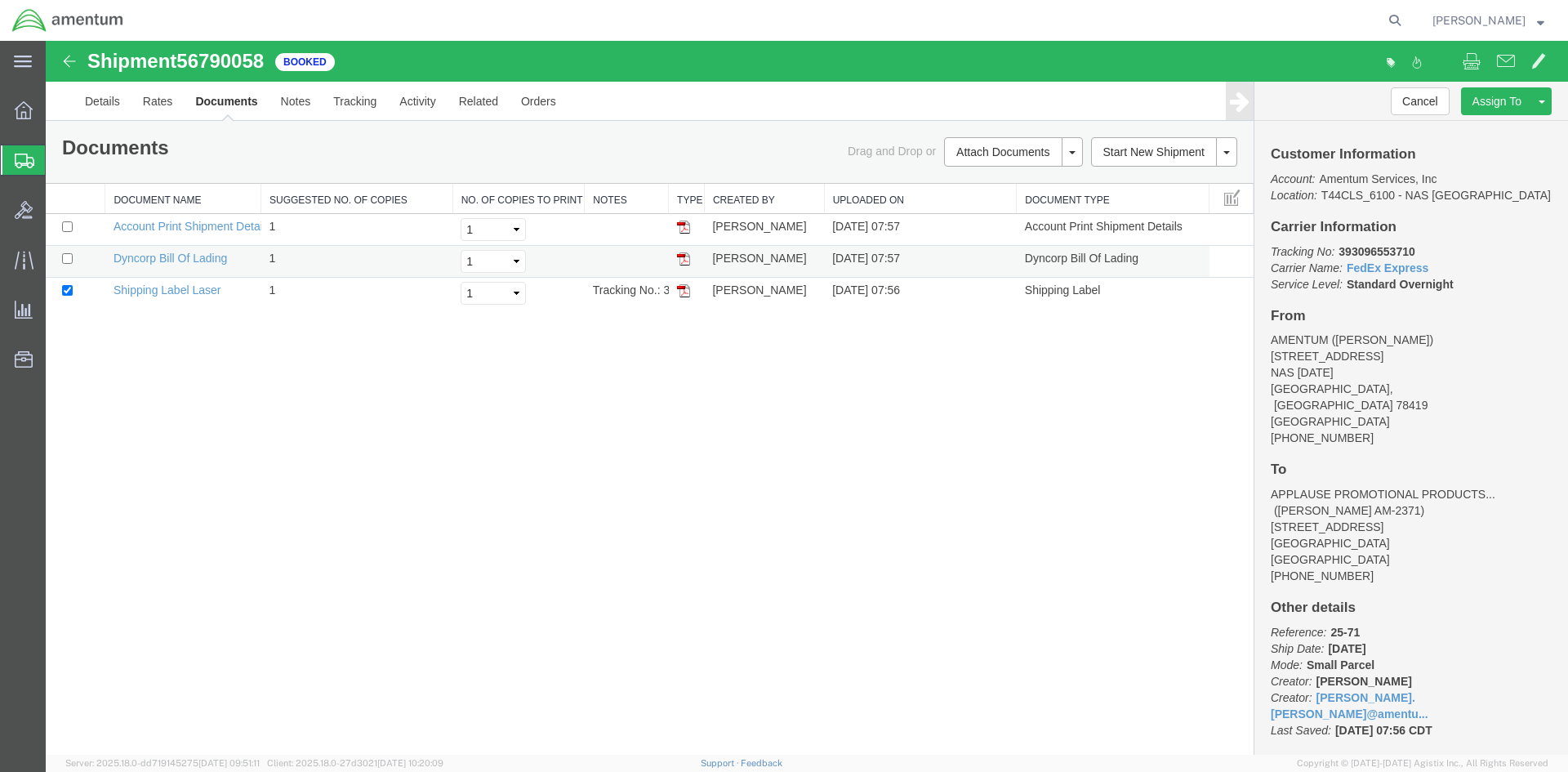
click at [679, 263] on img at bounding box center [683, 259] width 13 height 13
click at [679, 290] on img at bounding box center [683, 290] width 13 height 13
